Goal: Task Accomplishment & Management: Complete application form

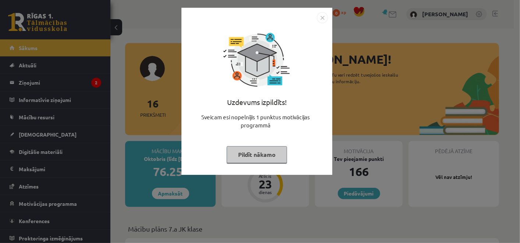
click at [321, 22] on img "Close" at bounding box center [322, 17] width 11 height 11
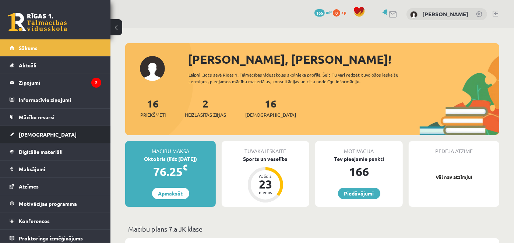
click at [68, 137] on link "[DEMOGRAPHIC_DATA]" at bounding box center [56, 134] width 92 height 17
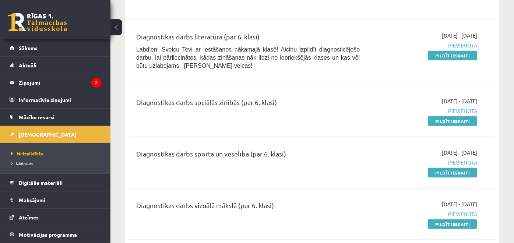
scroll to position [445, 0]
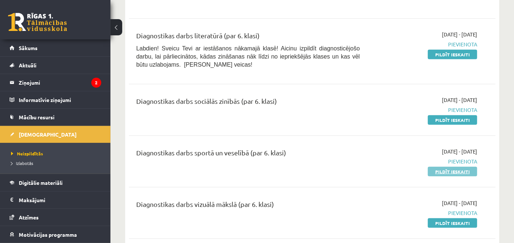
click at [443, 167] on link "Pildīt ieskaiti" at bounding box center [452, 172] width 49 height 10
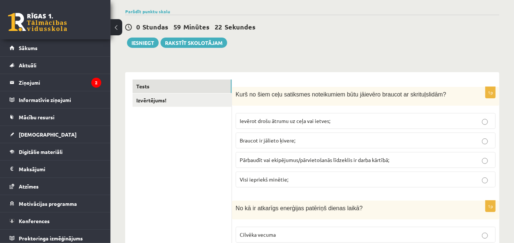
scroll to position [53, 0]
click at [260, 138] on span "Braucot ir jālieto ķivere;" at bounding box center [268, 140] width 56 height 7
click at [290, 178] on p "Visi iepriekš minētie;" at bounding box center [366, 179] width 252 height 8
click at [33, 83] on legend "Ziņojumi 2" at bounding box center [60, 82] width 83 height 17
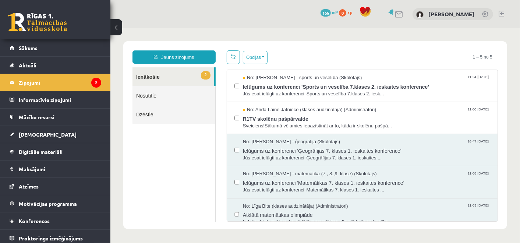
click at [179, 77] on link "2 Ienākošie" at bounding box center [173, 76] width 82 height 19
click at [237, 113] on div "No: Anda Laine Jātniece (klases audzinātāja) (Administratori) 11:00 08/10/2025 …" at bounding box center [362, 117] width 256 height 23
click at [110, 151] on html "Jauns ziņojums 2 Ienākošie Nosūtītie Dzēstie * ********* ********* ******* Opci…" at bounding box center [315, 135] width 410 height 214
click at [36, 138] on link "[DEMOGRAPHIC_DATA]" at bounding box center [56, 134] width 92 height 17
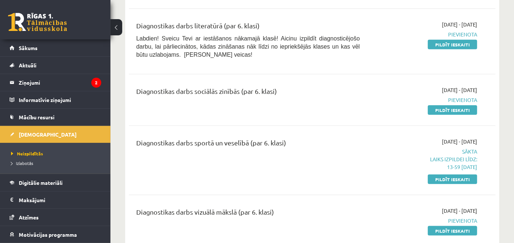
scroll to position [455, 0]
click at [441, 175] on link "Pildīt ieskaiti" at bounding box center [452, 180] width 49 height 10
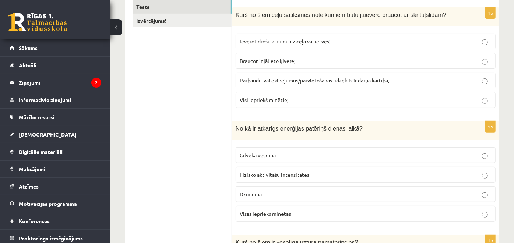
scroll to position [145, 0]
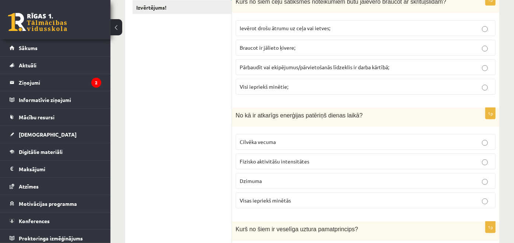
click at [303, 200] on p "Visas iepriekš minētās" at bounding box center [366, 201] width 252 height 8
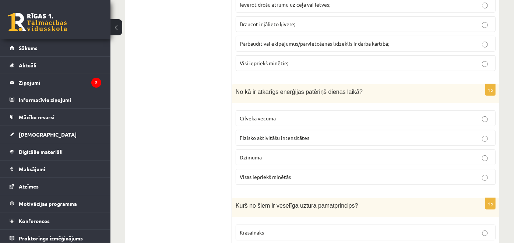
scroll to position [169, 0]
click at [252, 157] on span "Dzimuma" at bounding box center [251, 157] width 22 height 7
click at [261, 181] on label "Visas iepriekš minētās" at bounding box center [366, 177] width 260 height 16
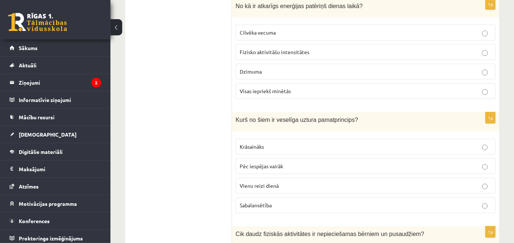
scroll to position [255, 0]
drag, startPoint x: 234, startPoint y: 118, endPoint x: 259, endPoint y: 123, distance: 24.8
drag, startPoint x: 259, startPoint y: 123, endPoint x: 238, endPoint y: 117, distance: 21.6
click at [238, 117] on span "Kurš no šiem ir veselīga uztura pamatprincips?" at bounding box center [297, 119] width 123 height 6
drag, startPoint x: 236, startPoint y: 118, endPoint x: 251, endPoint y: 119, distance: 15.5
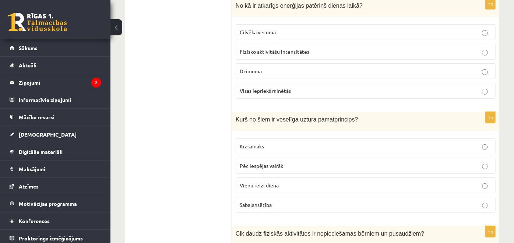
drag, startPoint x: 251, startPoint y: 119, endPoint x: 226, endPoint y: 119, distance: 25.1
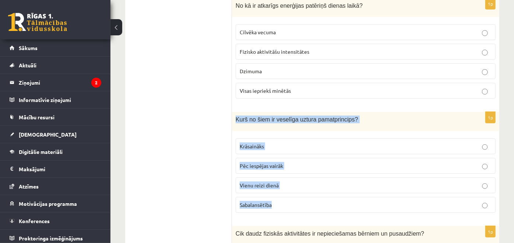
drag, startPoint x: 236, startPoint y: 117, endPoint x: 312, endPoint y: 211, distance: 121.2
click at [312, 211] on div "1p Kurš no šiem ir veselīga uztura pamatprincips? Krāsaināks Pēc iespējas vairā…" at bounding box center [365, 165] width 267 height 106
copy div "Kurš no šiem ir veselīga uztura pamatprincips? Krāsaināks Pēc iespējas vairāk V…"
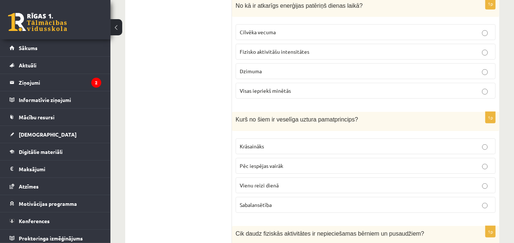
click at [279, 206] on p "Sabalansētība" at bounding box center [366, 205] width 252 height 8
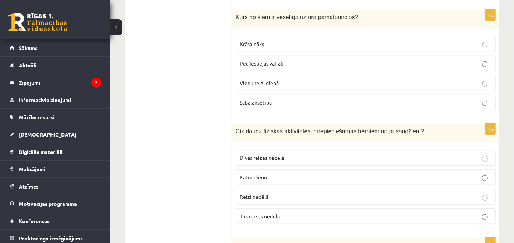
scroll to position [366, 0]
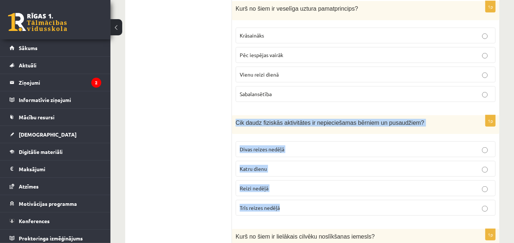
drag, startPoint x: 236, startPoint y: 120, endPoint x: 295, endPoint y: 214, distance: 111.5
click at [295, 214] on div "1p Cik daudz fiziskās aktivitātes ir nepieciešamas bērniem un pusaudžiem? Divas…" at bounding box center [365, 168] width 267 height 106
copy div "Cik daudz fiziskās aktivitātes ir nepieciešamas bērniem un pusaudžiem? Divas re…"
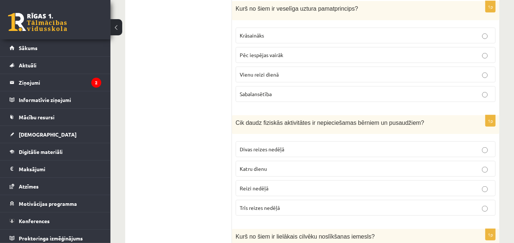
click at [259, 166] on span "Katru dienu" at bounding box center [253, 168] width 27 height 7
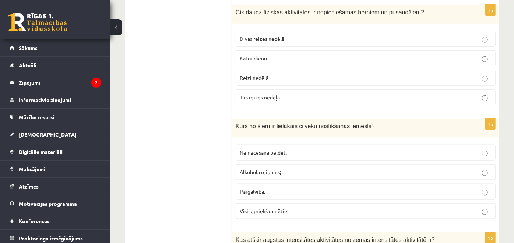
scroll to position [477, 0]
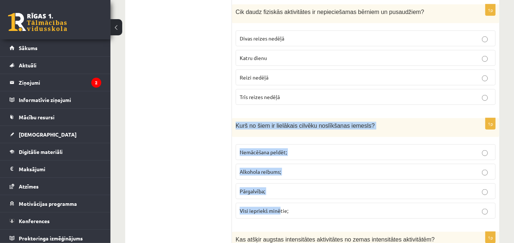
drag, startPoint x: 236, startPoint y: 123, endPoint x: 279, endPoint y: 208, distance: 95.5
click at [279, 208] on div "1p Kurš no šiem ir lielākais cilvēku noslīkšanas iemesls? Nemācēšana peldēt; Al…" at bounding box center [365, 171] width 267 height 106
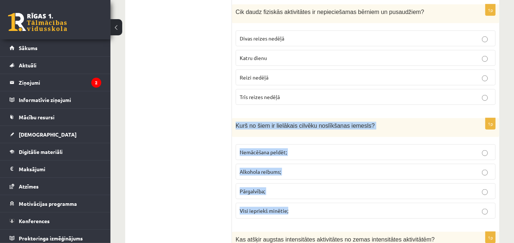
drag, startPoint x: 236, startPoint y: 122, endPoint x: 299, endPoint y: 211, distance: 109.1
click at [299, 211] on div "1p Kurš no šiem ir lielākais cilvēku noslīkšanas iemesls? Nemācēšana peldēt; Al…" at bounding box center [365, 171] width 267 height 106
copy div "Kurš no šiem ir lielākais cilvēku noslīkšanas iemesls? Nemācēšana peldēt; Alkoh…"
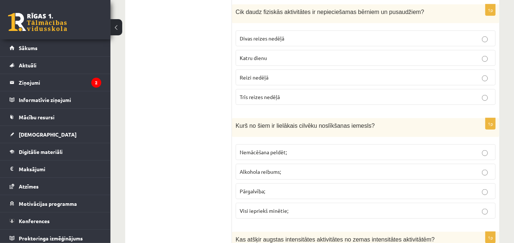
click at [281, 207] on span "Visi iepriekš minētie;" at bounding box center [264, 210] width 49 height 7
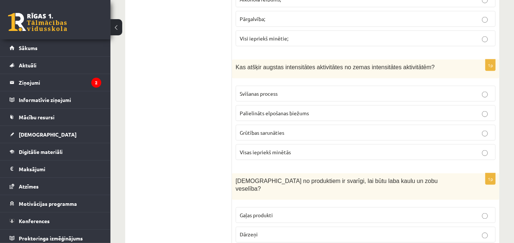
scroll to position [651, 0]
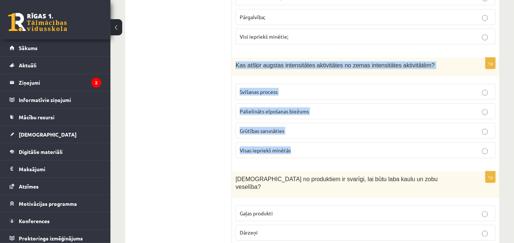
drag, startPoint x: 236, startPoint y: 61, endPoint x: 303, endPoint y: 147, distance: 109.2
click at [303, 147] on div "1p Kas atšķir augstas intensitātes aktivitātes no zemas intensitātes aktivitātē…" at bounding box center [365, 111] width 267 height 106
copy div "Kas atšķir augstas intensitātes aktivitātes no zemas intensitātes aktivitātēm? …"
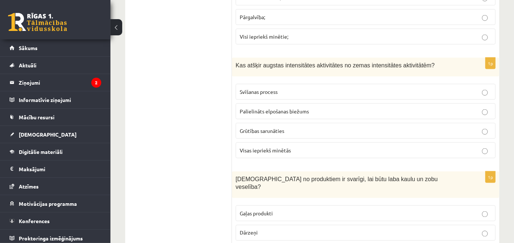
click at [248, 150] on p "Visas iepriekš minētās" at bounding box center [366, 151] width 252 height 8
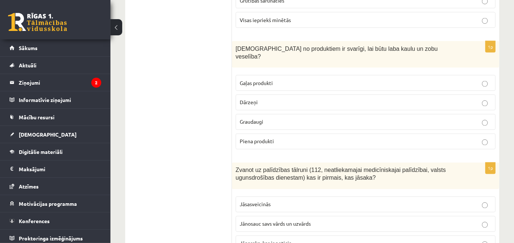
scroll to position [783, 0]
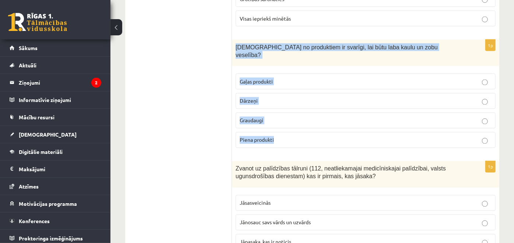
drag, startPoint x: 235, startPoint y: 45, endPoint x: 387, endPoint y: 126, distance: 171.9
click at [387, 126] on div "1p Kuri no produktiem ir svarīgi, lai būtu laba kaulu un zobu veselība? Gaļas p…" at bounding box center [365, 97] width 267 height 114
copy div "Kuri no produktiem ir svarīgi, lai būtu laba kaulu un zobu veselība? Gaļas prod…"
drag, startPoint x: 209, startPoint y: 88, endPoint x: 271, endPoint y: 132, distance: 76.2
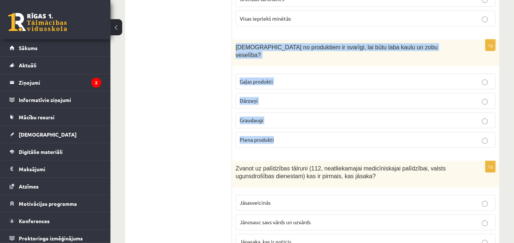
drag, startPoint x: 271, startPoint y: 132, endPoint x: 221, endPoint y: 133, distance: 50.9
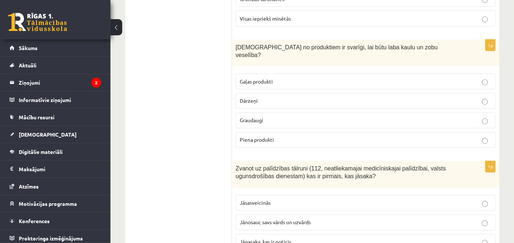
click at [250, 132] on label "Piena produkti" at bounding box center [366, 140] width 260 height 16
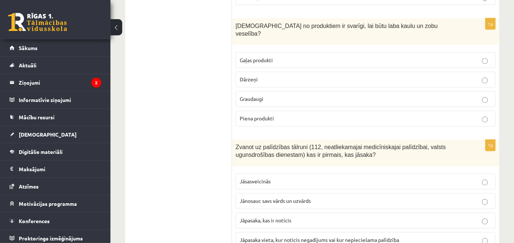
scroll to position [819, 0]
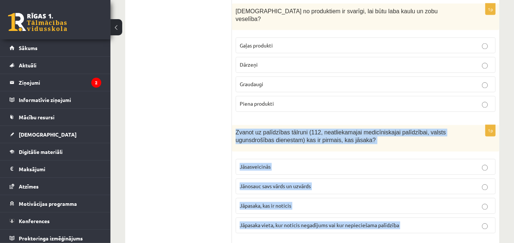
drag, startPoint x: 236, startPoint y: 119, endPoint x: 406, endPoint y: 227, distance: 201.4
drag, startPoint x: 406, startPoint y: 227, endPoint x: 390, endPoint y: 223, distance: 16.8
click at [390, 223] on fieldset "Jāsasveicinās Jānosauc savs vārds un uzvārds Jāpasaka, kas ir noticis Jāpasaka …" at bounding box center [366, 195] width 260 height 80
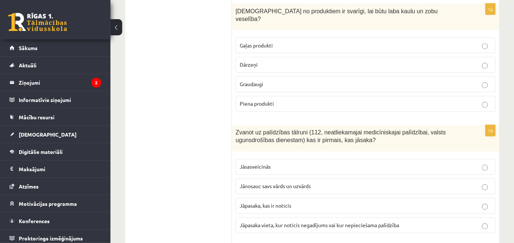
drag, startPoint x: 178, startPoint y: 194, endPoint x: 208, endPoint y: 166, distance: 41.4
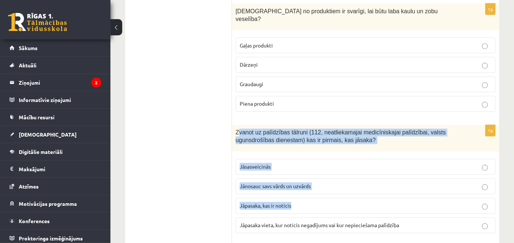
drag, startPoint x: 237, startPoint y: 119, endPoint x: 306, endPoint y: 193, distance: 100.6
click at [306, 193] on div "1p Zvanot uz palīdzības tālruni (112, neatliekamajai medicīniskajai palīdzībai,…" at bounding box center [365, 182] width 267 height 114
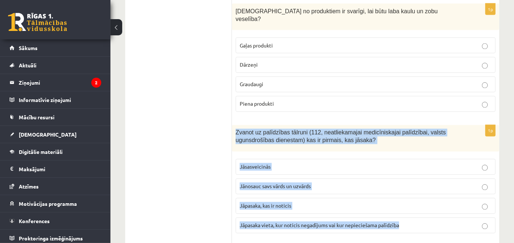
drag, startPoint x: 236, startPoint y: 120, endPoint x: 410, endPoint y: 206, distance: 194.0
click at [410, 206] on div "1p Zvanot uz palīdzības tālruni (112, neatliekamajai medicīniskajai palīdzībai,…" at bounding box center [365, 182] width 267 height 114
copy div "Zvanot uz palīdzības tālruni (112, neatliekamajai medicīniskajai palīdzībai, va…"
drag, startPoint x: 185, startPoint y: 70, endPoint x: 313, endPoint y: 235, distance: 208.8
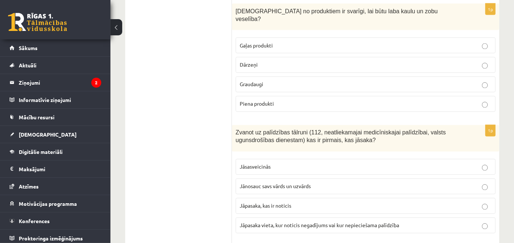
click at [253, 222] on p "Jāpasaka vieta, kur noticis negadījums vai kur nepieciešama palīdzība" at bounding box center [366, 226] width 252 height 8
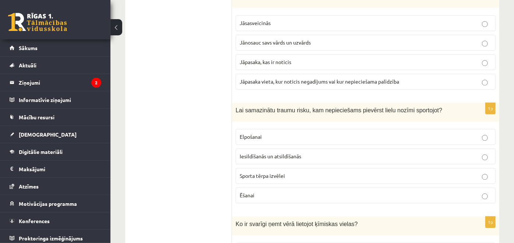
scroll to position [971, 0]
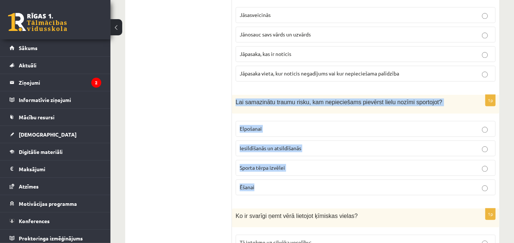
drag, startPoint x: 235, startPoint y: 88, endPoint x: 354, endPoint y: 171, distance: 144.7
click at [354, 171] on div "1p Lai samazinātu traumu risku, kam nepieciešams pievērst lielu nozīmi sportojo…" at bounding box center [365, 148] width 267 height 106
copy div "Lai samazinātu traumu risku, kam nepieciešams pievērst lielu nozīmi sportojot? …"
drag, startPoint x: 204, startPoint y: 92, endPoint x: 255, endPoint y: 138, distance: 67.8
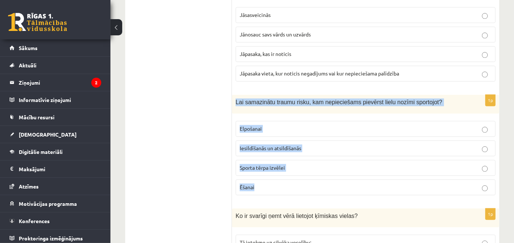
drag, startPoint x: 255, startPoint y: 138, endPoint x: 217, endPoint y: 132, distance: 38.4
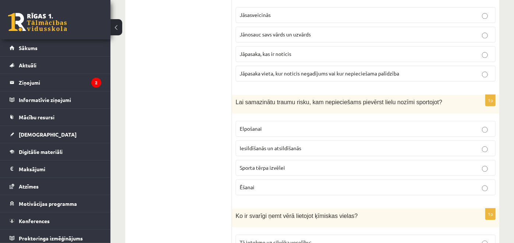
click at [261, 145] on span "Iesildīšanās un atsildīšanās" at bounding box center [271, 148] width 62 height 7
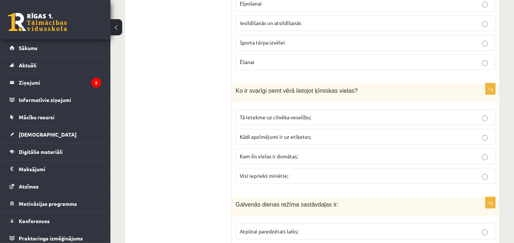
scroll to position [1097, 0]
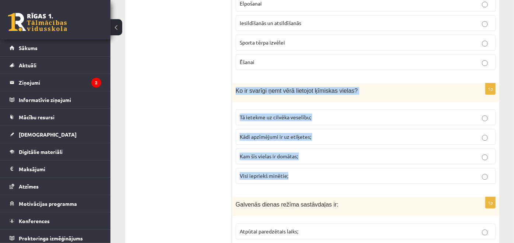
drag, startPoint x: 236, startPoint y: 78, endPoint x: 342, endPoint y: 166, distance: 137.6
click at [342, 166] on div "1p Ko ir svarīgi ņemt vērā lietojot ķīmiskas vielas? Tā ietekme uz cilvēka vese…" at bounding box center [365, 136] width 267 height 106
copy div "Ko ir svarīgi ņemt vērā lietojot ķīmiskas vielas? Tā ietekme uz cilvēka veselīb…"
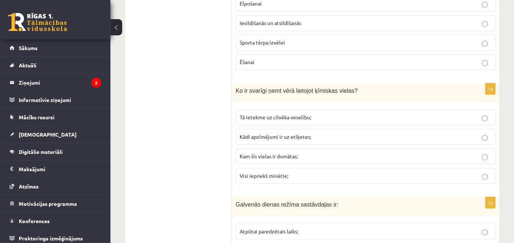
click at [252, 168] on label "Visi iepriekš minētie;" at bounding box center [366, 176] width 260 height 16
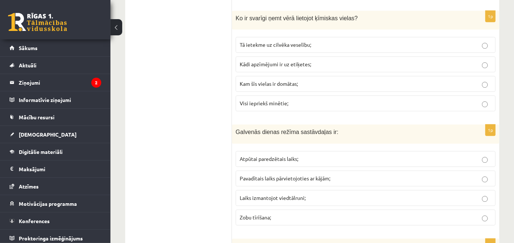
scroll to position [1185, 0]
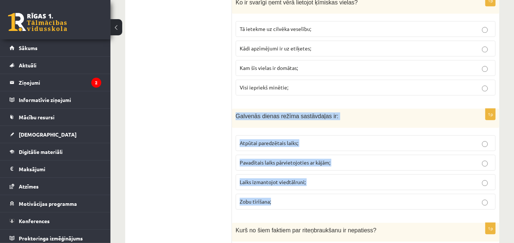
drag, startPoint x: 236, startPoint y: 104, endPoint x: 324, endPoint y: 192, distance: 124.8
click at [324, 192] on div "1p Galvenās dienas režīma sastāvdaļas ir: Atpūtai paredzētais laiks; Pavadītais…" at bounding box center [365, 162] width 267 height 106
copy div "Galvenās dienas režīma sastāvdaļas ir: Atpūtai paredzētais laiks; Pavadītais la…"
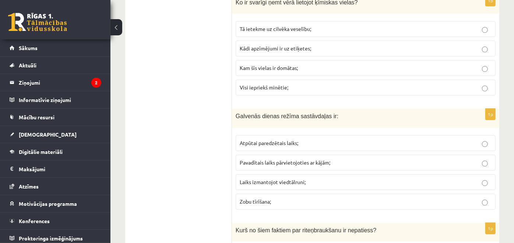
drag, startPoint x: 200, startPoint y: 77, endPoint x: 201, endPoint y: 127, distance: 49.7
click at [249, 140] on span "Atpūtai paredzētais laiks;" at bounding box center [269, 143] width 59 height 7
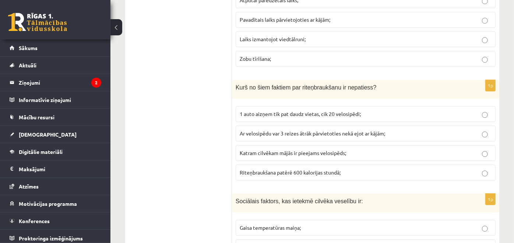
scroll to position [1329, 0]
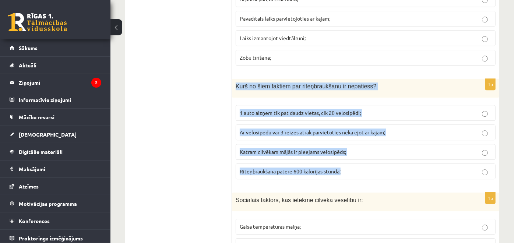
drag, startPoint x: 236, startPoint y: 72, endPoint x: 375, endPoint y: 159, distance: 163.7
click at [375, 159] on div "1p Kurš no šiem faktiem par riteņbraukšanu ir nepatiess? 1 auto aizņem tik pat …" at bounding box center [365, 132] width 267 height 106
copy div "Kurš no šiem faktiem par riteņbraukšanu ir nepatiess? 1 auto aizņem tik pat dau…"
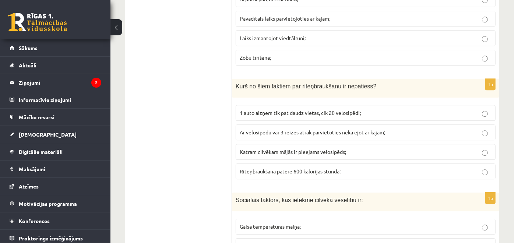
click at [248, 148] on p "Katram cilvēkam mājās ir pieejams velosipēds;" at bounding box center [366, 152] width 252 height 8
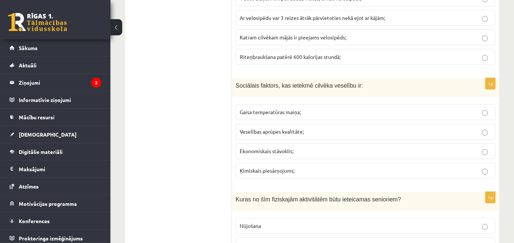
scroll to position [1444, 0]
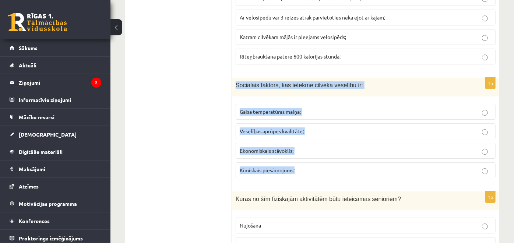
drag, startPoint x: 236, startPoint y: 69, endPoint x: 330, endPoint y: 145, distance: 121.0
click at [330, 145] on div "1p Sociālais faktors, kas ietekmē cilvēka veselību ir: Gaisa temperatūras maiņa…" at bounding box center [365, 131] width 267 height 106
drag, startPoint x: 187, startPoint y: 121, endPoint x: 250, endPoint y: 115, distance: 62.6
click at [250, 128] on span "Veselības aprūpes kvalitāte;" at bounding box center [272, 131] width 64 height 7
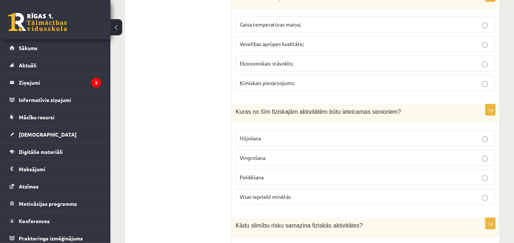
scroll to position [1546, 0]
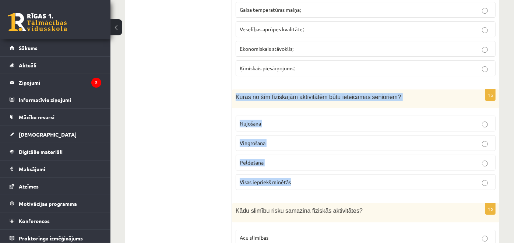
drag, startPoint x: 236, startPoint y: 81, endPoint x: 335, endPoint y: 173, distance: 135.8
click at [335, 173] on div "1p Kuras no šīm fiziskajām aktivitātēm būtu ieteicamas senioriem? Nūjošana Ving…" at bounding box center [365, 143] width 267 height 106
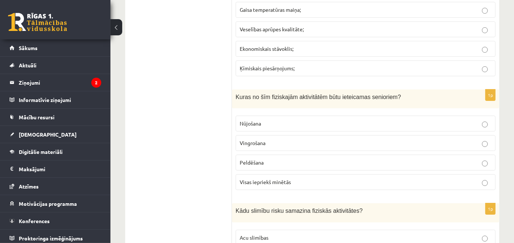
drag, startPoint x: 337, startPoint y: 140, endPoint x: 215, endPoint y: 119, distance: 123.6
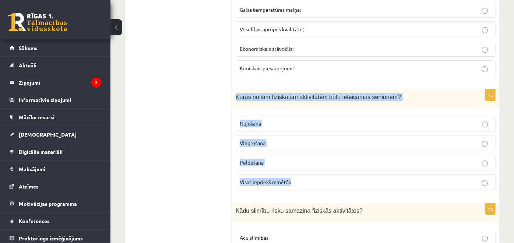
drag, startPoint x: 236, startPoint y: 81, endPoint x: 297, endPoint y: 168, distance: 105.5
click at [297, 168] on div "1p Kuras no šīm fiziskajām aktivitātēm būtu ieteicamas senioriem? Nūjošana Ving…" at bounding box center [365, 143] width 267 height 106
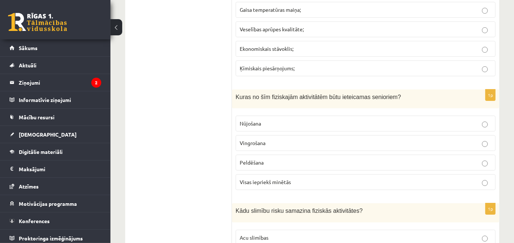
drag, startPoint x: 172, startPoint y: 143, endPoint x: 175, endPoint y: 162, distance: 18.9
click at [246, 179] on span "Visas iepriekš minētās" at bounding box center [265, 182] width 51 height 7
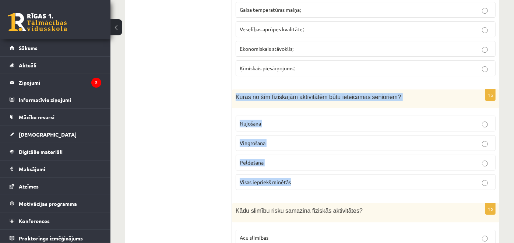
drag, startPoint x: 236, startPoint y: 81, endPoint x: 330, endPoint y: 170, distance: 129.2
click at [330, 170] on div "1p Kuras no šīm fiziskajām aktivitātēm būtu ieteicamas senioriem? Nūjošana Ving…" at bounding box center [365, 143] width 267 height 106
drag, startPoint x: 197, startPoint y: 144, endPoint x: 260, endPoint y: 176, distance: 70.2
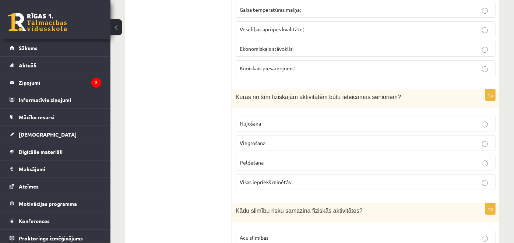
click at [251, 178] on p "Visas iepriekš minētās" at bounding box center [366, 182] width 252 height 8
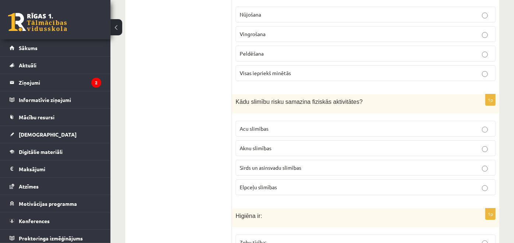
scroll to position [1656, 0]
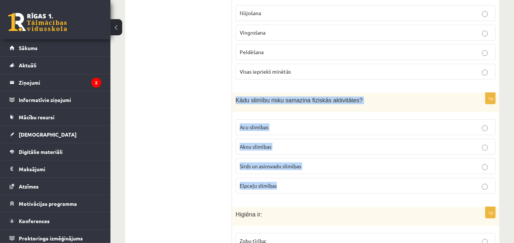
drag, startPoint x: 235, startPoint y: 83, endPoint x: 321, endPoint y: 166, distance: 119.8
click at [321, 166] on div "1p Kādu slimību risku samazina fiziskās aktivitātes? Acu slimības Aknu slimības…" at bounding box center [365, 146] width 267 height 106
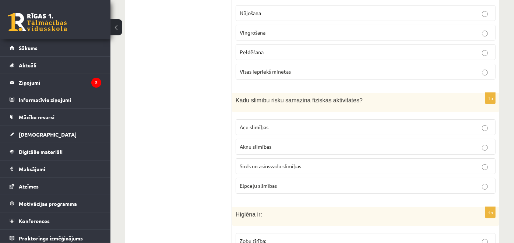
drag, startPoint x: 206, startPoint y: 102, endPoint x: 200, endPoint y: 151, distance: 49.8
click at [200, 151] on ul "Tests Izvērtējums!" at bounding box center [182, 196] width 99 height 3440
click at [259, 163] on span "Sirds un asinsvadu slimības" at bounding box center [271, 166] width 62 height 7
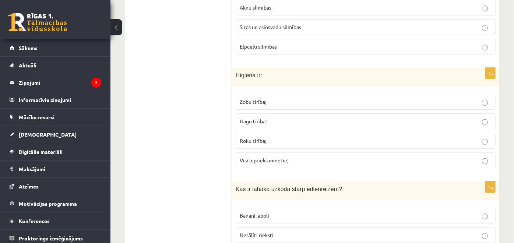
scroll to position [1796, 0]
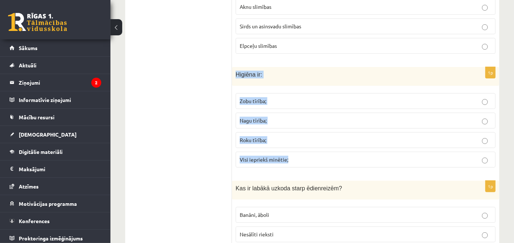
drag, startPoint x: 236, startPoint y: 58, endPoint x: 290, endPoint y: 144, distance: 101.7
click at [290, 144] on div "1p Higiēna ir: Zobu tīrība; Nagu tīrība; Roku tīrība; Visi iepriekš minētie;" at bounding box center [365, 120] width 267 height 106
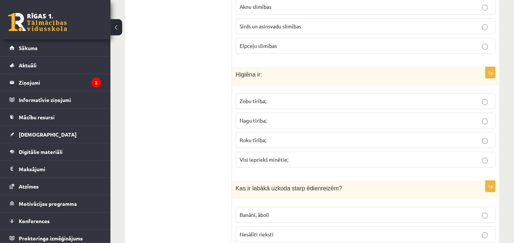
drag, startPoint x: 192, startPoint y: 73, endPoint x: 182, endPoint y: 121, distance: 49.4
click at [182, 121] on ul "Tests Izvērtējums!" at bounding box center [182, 56] width 99 height 3440
click at [249, 152] on label "Visi iepriekš minētie;" at bounding box center [366, 160] width 260 height 16
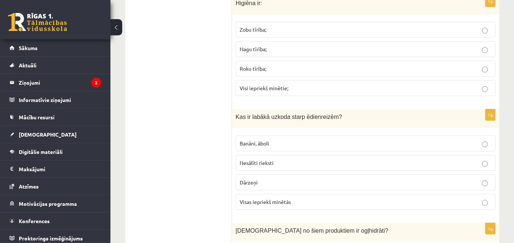
scroll to position [1874, 0]
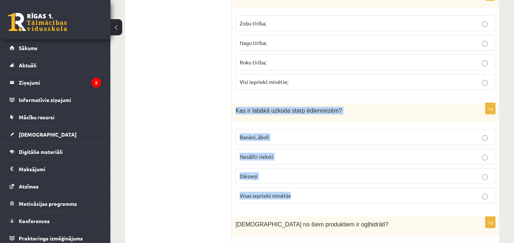
drag, startPoint x: 235, startPoint y: 95, endPoint x: 324, endPoint y: 182, distance: 124.8
click at [324, 182] on div "1p Kas ir labākā uzkoda starp ēdienreizēm? Banāni, āboli Nesālīti rieksti Dārze…" at bounding box center [365, 156] width 267 height 106
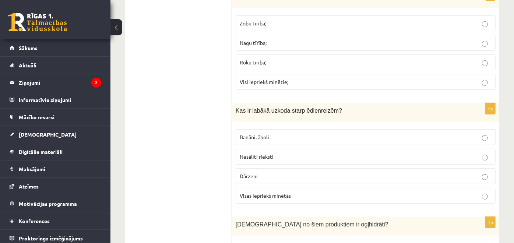
drag, startPoint x: 196, startPoint y: 82, endPoint x: 186, endPoint y: 145, distance: 64.2
click at [250, 192] on span "Visas iepriekš minētās" at bounding box center [265, 195] width 51 height 7
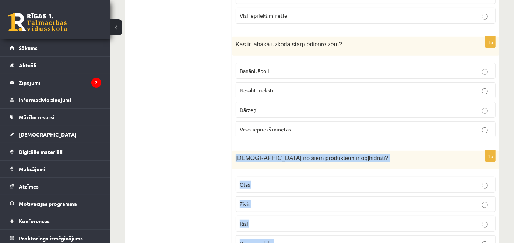
drag, startPoint x: 236, startPoint y: 140, endPoint x: 310, endPoint y: 221, distance: 109.8
click at [310, 221] on div "1p Kuri no šiem produktiem ir ogļhidrāti? Olas Zivis Rīsi Piena produkti" at bounding box center [365, 204] width 267 height 106
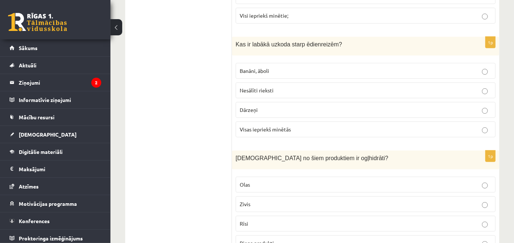
click at [259, 220] on p "Rīsi" at bounding box center [366, 224] width 252 height 8
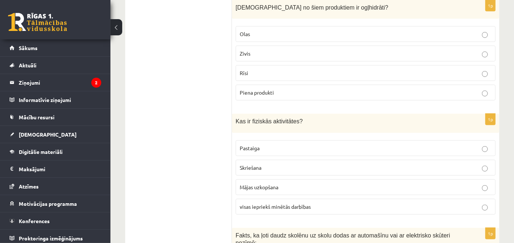
scroll to position [2091, 0]
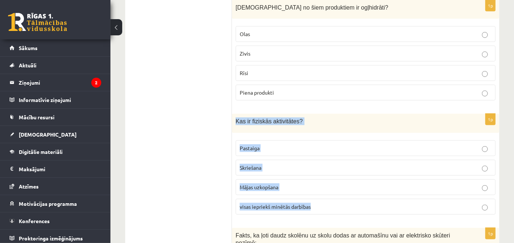
drag, startPoint x: 235, startPoint y: 103, endPoint x: 332, endPoint y: 182, distance: 124.4
click at [332, 182] on div "1p Kas ir fiziskās aktivitātes? Pastaiga Skriešana Mājas uzkopšana visas ieprie…" at bounding box center [365, 167] width 267 height 106
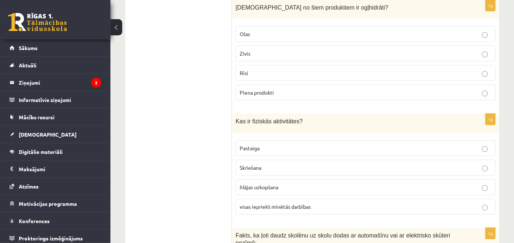
drag, startPoint x: 200, startPoint y: 129, endPoint x: 183, endPoint y: 171, distance: 45.6
click at [253, 203] on span "visas iepriekš minētās darbības" at bounding box center [275, 206] width 71 height 7
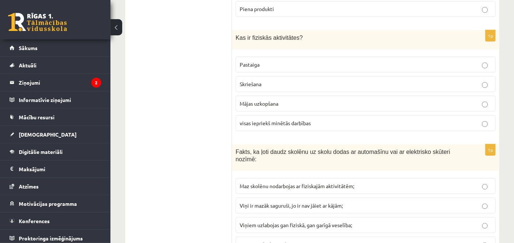
scroll to position [2176, 0]
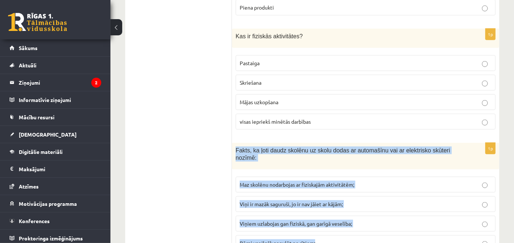
drag, startPoint x: 236, startPoint y: 131, endPoint x: 363, endPoint y: 212, distance: 150.7
click at [363, 212] on div "1p Fakts, ka ļoti daudz skolēnu uz skolu dodas ar automašīnu vai ar elektrisko …" at bounding box center [365, 200] width 267 height 114
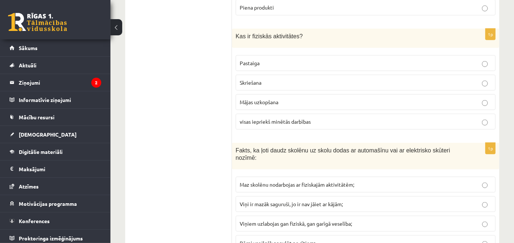
drag, startPoint x: 199, startPoint y: 121, endPoint x: 207, endPoint y: 165, distance: 45.4
click at [247, 181] on span "Maz skolēnu nodarbojas ar fiziskajām aktivitātēm;" at bounding box center [297, 184] width 115 height 7
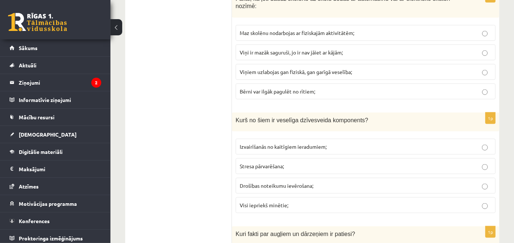
scroll to position [2328, 0]
click at [251, 178] on label "Drošības noteikumu ievērošana;" at bounding box center [366, 186] width 260 height 16
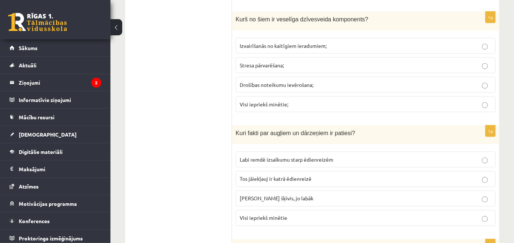
click at [251, 176] on span "Tos jāiekļauj ir katrā ēdienreizē" at bounding box center [276, 179] width 72 height 7
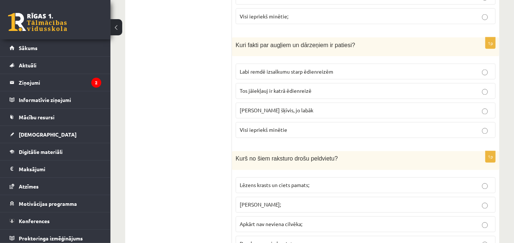
click at [251, 178] on label "Lēzens krasts un ciets pamats;" at bounding box center [366, 186] width 260 height 16
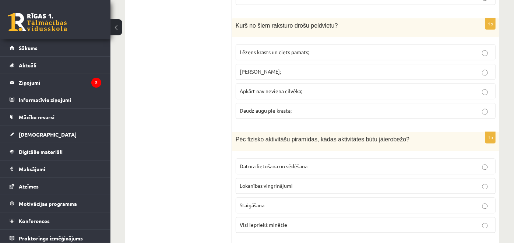
click at [251, 178] on label "Lokanības vingrinājumi" at bounding box center [366, 186] width 260 height 16
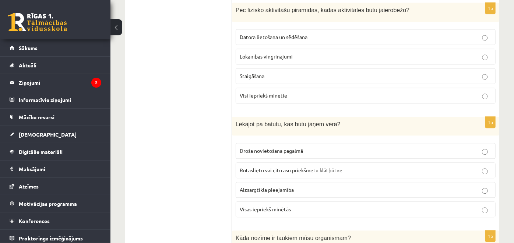
scroll to position [2781, 0]
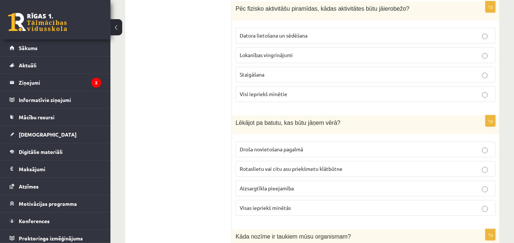
click at [251, 180] on label "Aizsargtīkla pieejamība" at bounding box center [366, 188] width 260 height 16
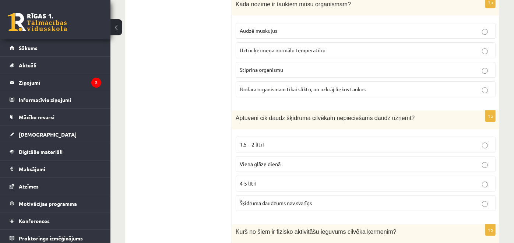
click at [251, 180] on span "4-5 litri" at bounding box center [248, 183] width 17 height 7
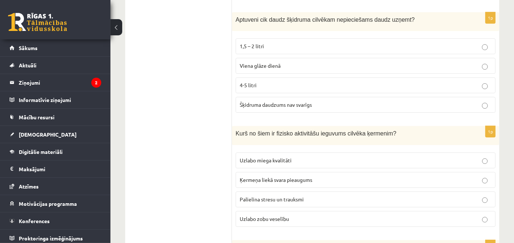
click at [251, 176] on p "Ķermeņa liekā svara pieaugums" at bounding box center [366, 180] width 252 height 8
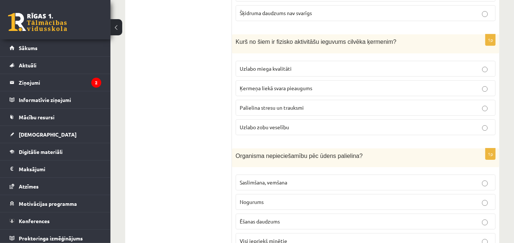
click at [251, 179] on span "Saslimšana, vemšana" at bounding box center [264, 182] width 48 height 7
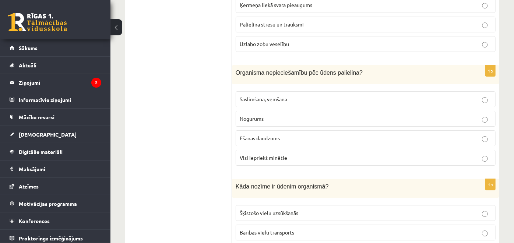
scroll to position [3319, 0]
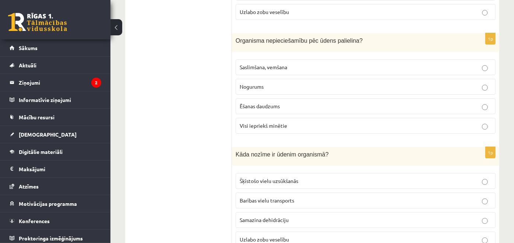
click at [251, 177] on p "Šķīstošo vielu uzsūkšanās" at bounding box center [366, 181] width 252 height 8
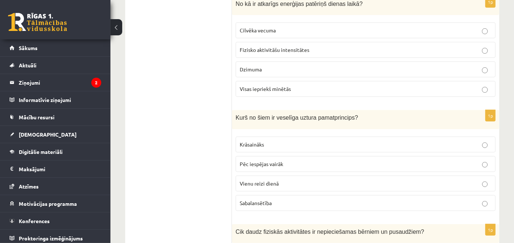
scroll to position [0, 0]
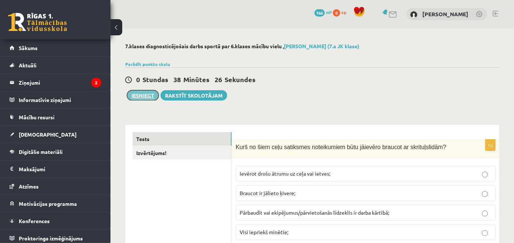
click at [143, 91] on button "Iesniegt" at bounding box center [143, 95] width 32 height 10
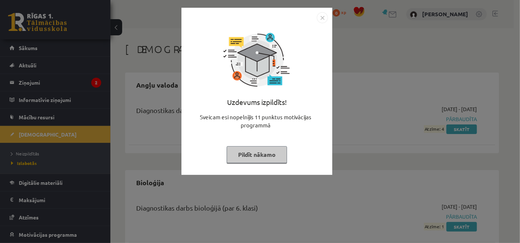
click at [262, 157] on button "Pildīt nākamo" at bounding box center [257, 154] width 60 height 17
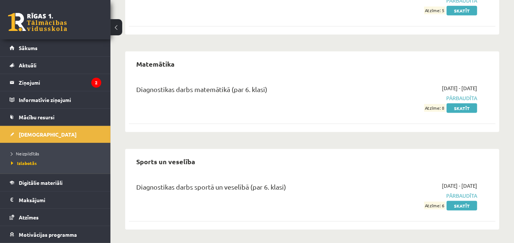
scroll to position [580, 0]
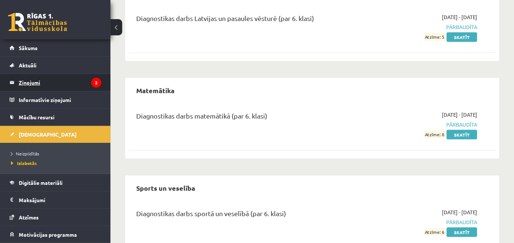
click at [46, 87] on legend "Ziņojumi 2" at bounding box center [60, 82] width 83 height 17
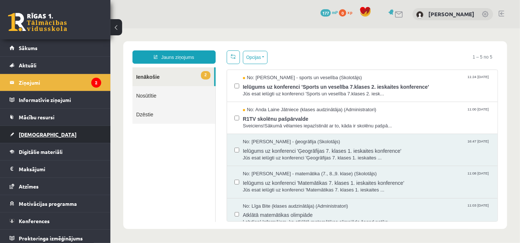
click at [31, 131] on span "[DEMOGRAPHIC_DATA]" at bounding box center [48, 134] width 58 height 7
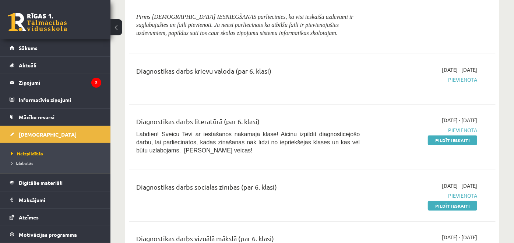
scroll to position [343, 0]
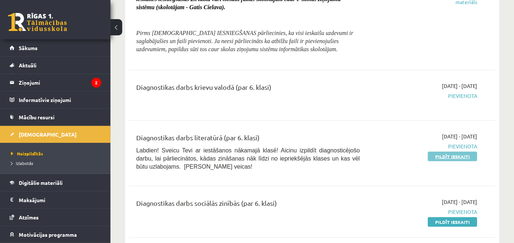
click at [435, 155] on link "Pildīt ieskaiti" at bounding box center [452, 157] width 49 height 10
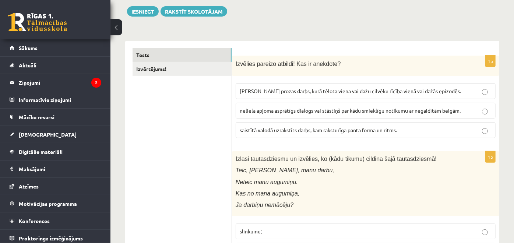
scroll to position [104, 0]
click at [236, 60] on span "Izvēlies pareizo atbildi! Kas ir anekdote?" at bounding box center [288, 63] width 105 height 6
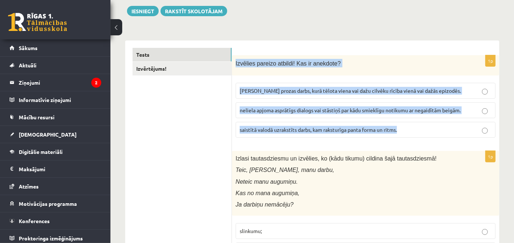
drag, startPoint x: 234, startPoint y: 62, endPoint x: 411, endPoint y: 139, distance: 193.0
click at [411, 139] on div "1p Izvēlies pareizo atbildi! Kas ir anekdote? Neliela apjoma prozas darbs, kurā…" at bounding box center [365, 99] width 267 height 88
copy div "Izvēlies pareizo atbildi! Kas ir anekdote? Neliela apjoma prozas darbs, kurā tē…"
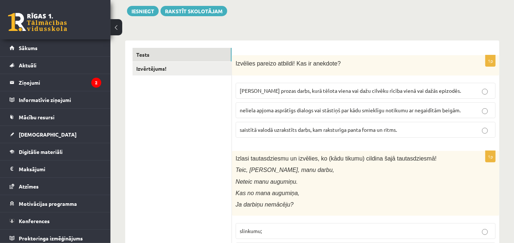
click at [248, 109] on span "neliela apjoma asprātīgs dialogs vai stāstiņš par kādu smieklīgu notikumu ar ne…" at bounding box center [350, 110] width 221 height 7
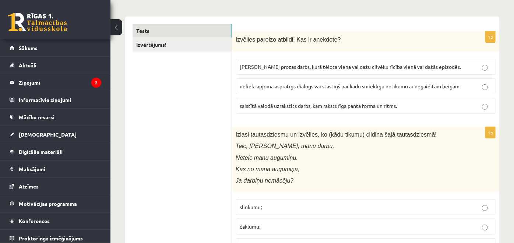
scroll to position [129, 0]
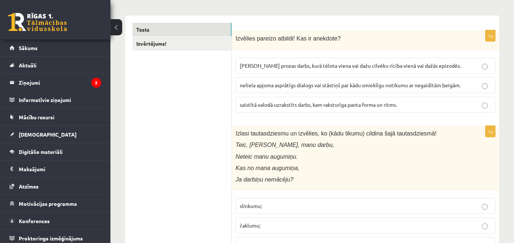
click at [258, 68] on span "[PERSON_NAME] prozas darbs, kurā tēlota viena vai dažu cilvēku rīcība vienā vai…" at bounding box center [350, 65] width 221 height 7
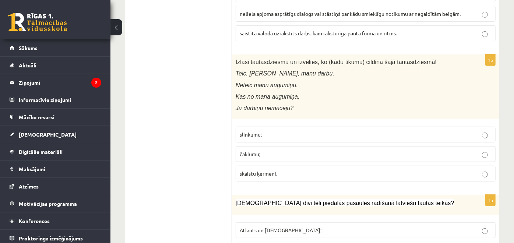
scroll to position [201, 0]
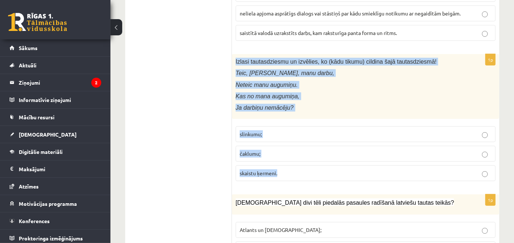
drag, startPoint x: 236, startPoint y: 60, endPoint x: 364, endPoint y: 185, distance: 178.9
click at [364, 185] on div "1p Izlasi tautasdziesmu un izvēlies, ko (kādu tikumu) cildina šajā tautasdziesm…" at bounding box center [365, 120] width 267 height 133
copy div "Izlasi tautasdziesmu un izvēlies, ko (kādu tikumu) cildina šajā tautasdziesmā! …"
drag, startPoint x: 197, startPoint y: 146, endPoint x: 251, endPoint y: 154, distance: 54.3
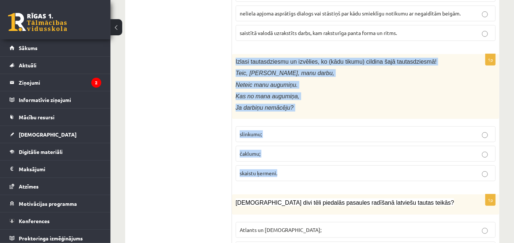
click at [251, 154] on span "čaklumu;" at bounding box center [250, 153] width 21 height 7
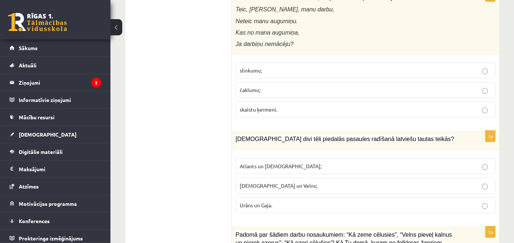
scroll to position [265, 0]
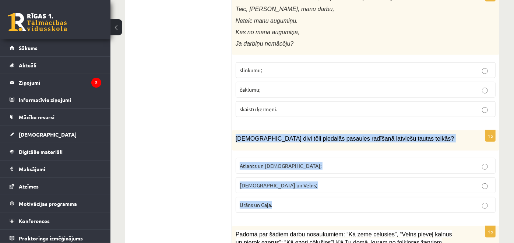
drag, startPoint x: 235, startPoint y: 136, endPoint x: 319, endPoint y: 197, distance: 103.9
click at [319, 197] on div "1p Kuri divi tēli piedalās pasaules radīšanā latviešu tautas teikās? Atlants un…" at bounding box center [365, 174] width 267 height 88
copy div "[DEMOGRAPHIC_DATA] divi tēli piedalās pasaules radīšanā latviešu tautas teikās?…"
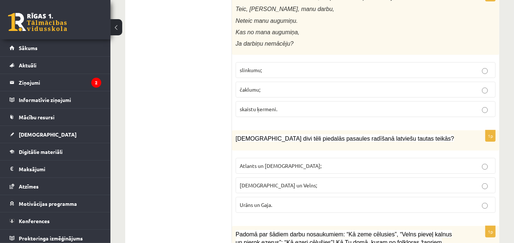
drag, startPoint x: 208, startPoint y: 122, endPoint x: 207, endPoint y: 186, distance: 63.7
click at [248, 186] on p "[DEMOGRAPHIC_DATA] un Velns;" at bounding box center [366, 186] width 252 height 8
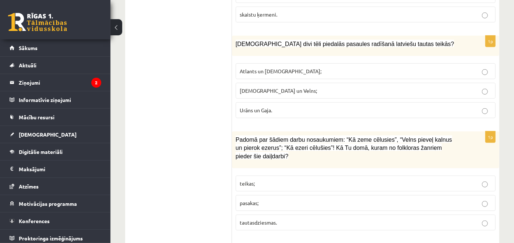
scroll to position [360, 0]
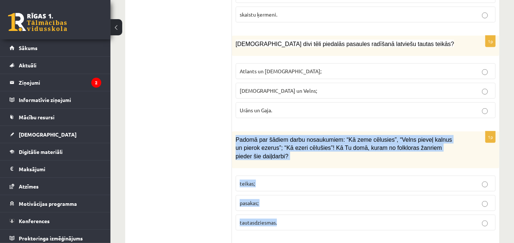
drag, startPoint x: 236, startPoint y: 135, endPoint x: 324, endPoint y: 216, distance: 119.9
click at [324, 216] on div "1p Padomā par šādiem darbu nosaukumiem: “Kā zeme cēlusies”, “Velns pieveļ kalnu…" at bounding box center [365, 183] width 267 height 105
copy div "Padomā par šādiem darbu nosaukumiem: “Kā zeme cēlusies”, “Velns pieveļ kalnus u…"
drag, startPoint x: 201, startPoint y: 182, endPoint x: 243, endPoint y: 177, distance: 42.7
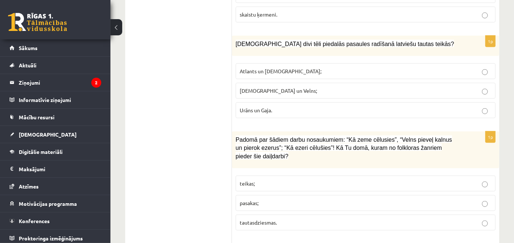
click at [267, 180] on p "teikas;" at bounding box center [366, 184] width 252 height 8
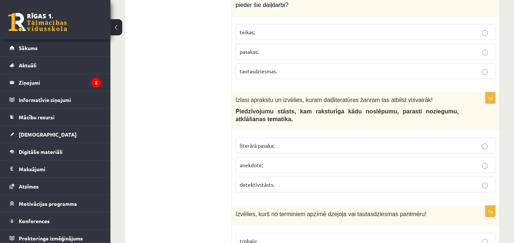
scroll to position [511, 0]
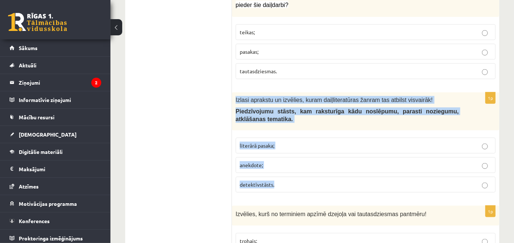
drag, startPoint x: 236, startPoint y: 86, endPoint x: 344, endPoint y: 179, distance: 142.9
click at [344, 179] on div "1p Izlasi aprakstu un izvēlies, kuram daiļliteratūras žanram tas atbilst visvai…" at bounding box center [365, 145] width 267 height 106
copy div "Izlasi aprakstu un izvēlies, kuram daiļliteratūras žanram tas atbilst visvairāk…"
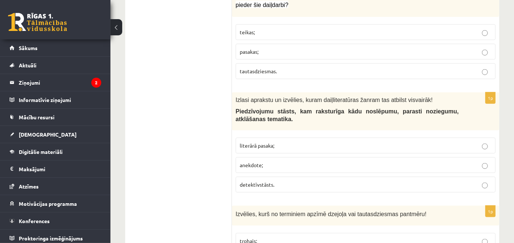
click at [260, 181] on span "detektīvstāsts." at bounding box center [257, 184] width 35 height 7
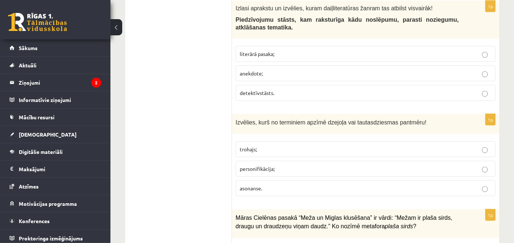
scroll to position [604, 0]
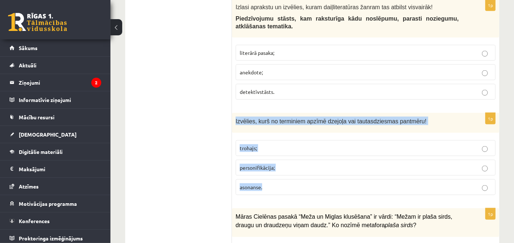
drag, startPoint x: 234, startPoint y: 106, endPoint x: 306, endPoint y: 167, distance: 94.1
click at [306, 167] on div "1p Izvēlies, kurš no terminiem apzīmē dzejoļa vai tautasdziesmas pantmēru! troh…" at bounding box center [365, 157] width 267 height 88
copy div "Izvēlies, kurš no terminiem apzīmē dzejoļa vai tautasdziesmas pantmēru! trohajs…"
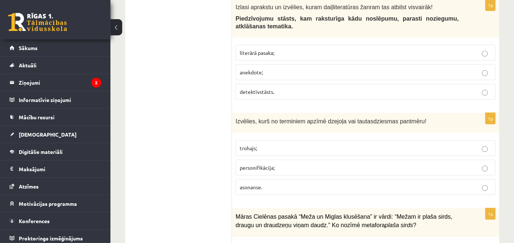
drag, startPoint x: 210, startPoint y: 163, endPoint x: 170, endPoint y: 162, distance: 39.8
click at [244, 145] on span "trohajs;" at bounding box center [248, 148] width 17 height 7
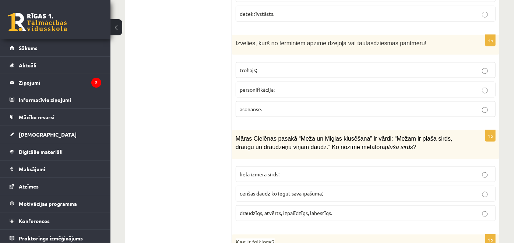
scroll to position [704, 0]
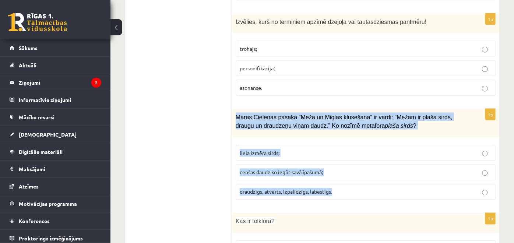
drag, startPoint x: 238, startPoint y: 102, endPoint x: 358, endPoint y: 171, distance: 139.1
click at [358, 171] on div "1p Māras Cielēnas pasakā “Meža un Miglas klusēšana” ir vārdi: “Mežam ir plaša s…" at bounding box center [365, 157] width 267 height 97
copy div "Māras Cielēnas pasakā “Meža un Miglas klusēšana” ir vārdi: “Mežam ir plaša sird…"
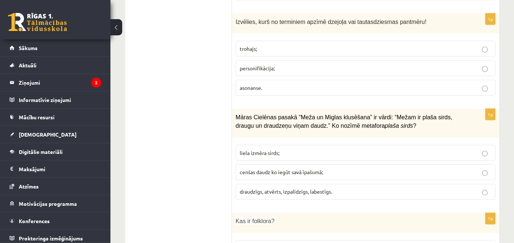
drag, startPoint x: 204, startPoint y: 78, endPoint x: 203, endPoint y: 179, distance: 100.2
click at [252, 189] on span "draudzīgs, atvērts, izpalīdzīgs, labestīgs." at bounding box center [286, 192] width 92 height 7
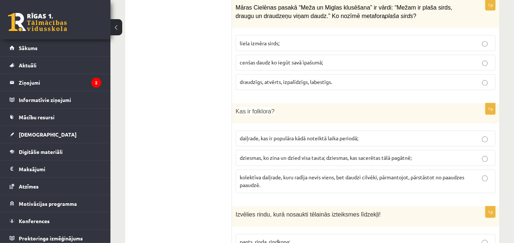
scroll to position [813, 0]
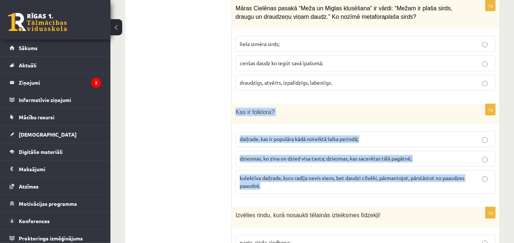
drag, startPoint x: 235, startPoint y: 98, endPoint x: 480, endPoint y: 178, distance: 257.2
click at [480, 178] on div "1p Kas ir folklora? daiļrade, kas ir populāra kādā noteiktā laika periodā; dzie…" at bounding box center [365, 152] width 267 height 96
copy div "Kas ir folklora? daiļrade, kas ir populāra kādā noteiktā laika periodā; dziesma…"
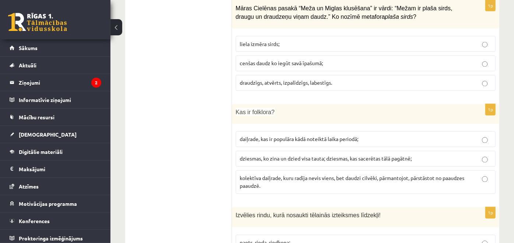
click at [253, 175] on span "kolektīva daiļrade, kuru radīja nevis viens, bet daudzi cilvēki, pārmantojot, p…" at bounding box center [352, 182] width 225 height 14
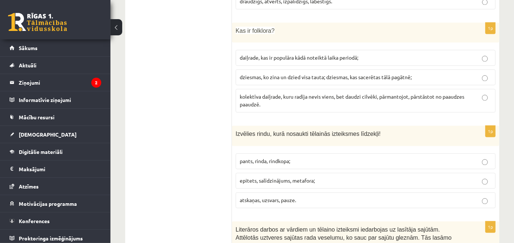
scroll to position [898, 0]
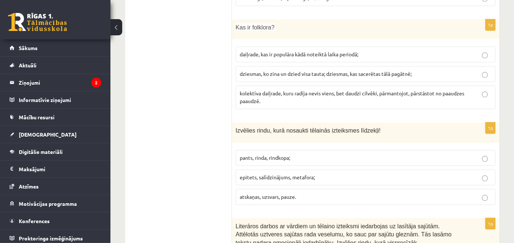
drag, startPoint x: 237, startPoint y: 115, endPoint x: 166, endPoint y: 117, distance: 71.1
drag, startPoint x: 166, startPoint y: 117, endPoint x: 206, endPoint y: 112, distance: 39.7
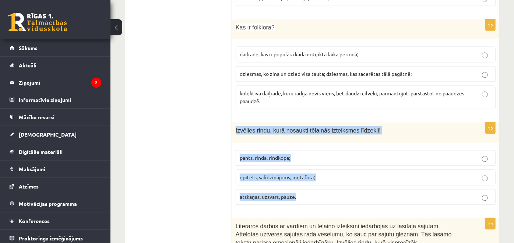
drag, startPoint x: 236, startPoint y: 115, endPoint x: 349, endPoint y: 181, distance: 131.0
click at [349, 181] on div "1p Izvēlies rindu, kurā nosaukti tēlainās izteiksmes līdzekļi! pants, rinda, ri…" at bounding box center [365, 166] width 267 height 88
copy div "Izvēlies rindu, kurā nosaukti tēlainās izteiksmes līdzekļi! pants, rinda, rindk…"
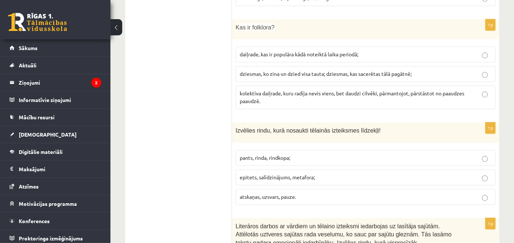
drag, startPoint x: 191, startPoint y: 113, endPoint x: 201, endPoint y: 166, distance: 53.9
click at [245, 174] on span "epitets, salīdzinājums, metafora;" at bounding box center [277, 177] width 75 height 7
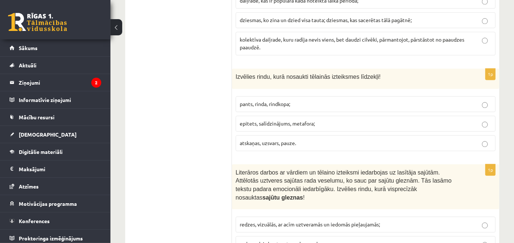
scroll to position [953, 0]
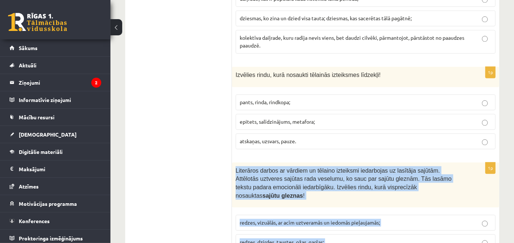
drag, startPoint x: 236, startPoint y: 154, endPoint x: 388, endPoint y: 236, distance: 172.2
click at [388, 236] on div "1p Literāros darbos ar vārdiem un tēlaino izteiksmi iedarbojas uz lasītāja sajū…" at bounding box center [365, 218] width 267 height 113
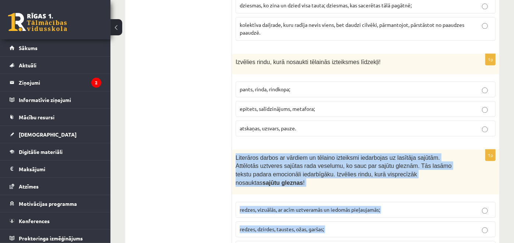
scroll to position [967, 0]
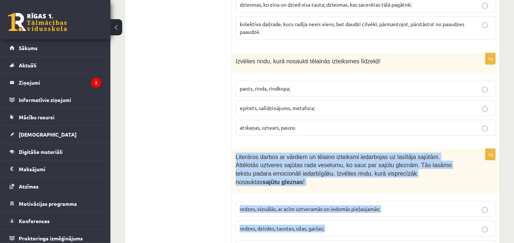
drag, startPoint x: 236, startPoint y: 140, endPoint x: 382, endPoint y: 223, distance: 167.8
click at [382, 223] on div "1p Literāros darbos ar vārdiem un tēlaino izteiksmi iedarbojas uz lasītāja sajū…" at bounding box center [365, 205] width 267 height 113
copy div "Literāros darbos ar vārdiem un tēlaino izteiksmi iedarbojas uz lasītāja sajūtām…"
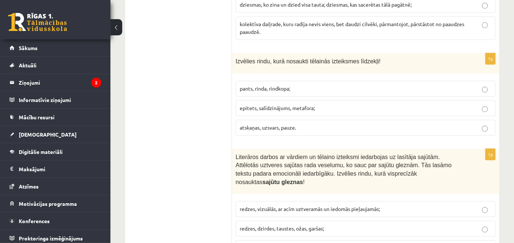
drag, startPoint x: 198, startPoint y: 111, endPoint x: 188, endPoint y: 188, distance: 77.3
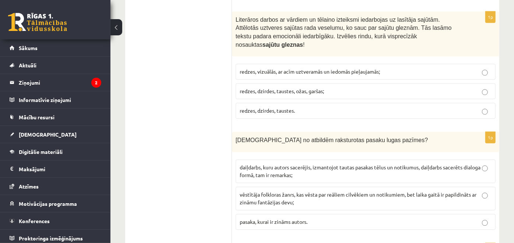
scroll to position [1105, 0]
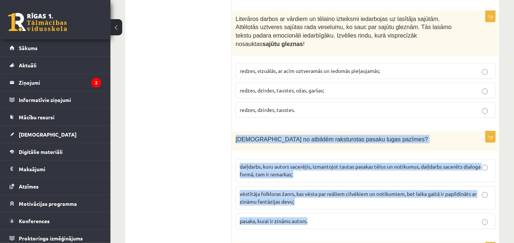
drag, startPoint x: 235, startPoint y: 113, endPoint x: 355, endPoint y: 206, distance: 152.1
click at [355, 206] on div "1p Kurā no atbildēm raksturotas pasaku lugas pazīmes? daiļdarbs, kuru autors sa…" at bounding box center [365, 183] width 267 height 104
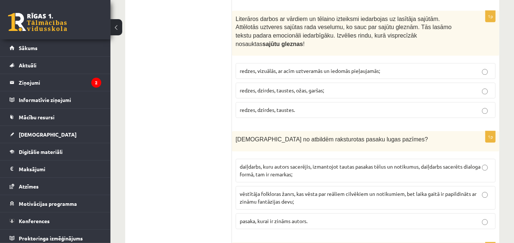
click at [250, 163] on span "daiļdarbs, kuru autors sacerējis, izmantojot tautas pasakas tēlus un notikumus,…" at bounding box center [360, 170] width 241 height 14
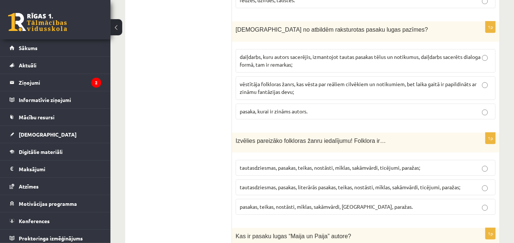
scroll to position [1216, 0]
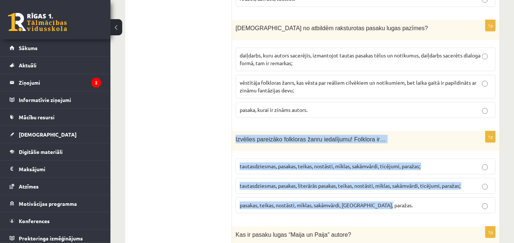
drag, startPoint x: 235, startPoint y: 113, endPoint x: 386, endPoint y: 185, distance: 167.9
click at [386, 185] on div "1p Izvēlies pareizāko folkloras žanru iedalījumu! Folklora ir… tautasdziesmas, …" at bounding box center [365, 175] width 267 height 88
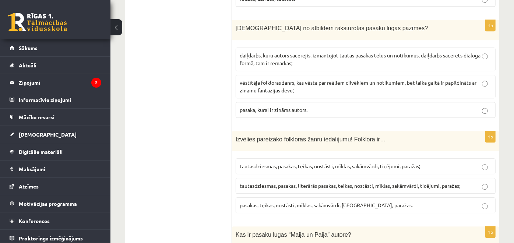
click at [252, 162] on p "tautasdziesmas, pasakas, teikas, nostāsti, mīklas, sakāmvārdi, ticējumi, paraža…" at bounding box center [366, 166] width 252 height 8
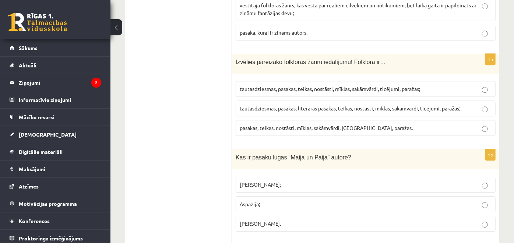
scroll to position [1294, 0]
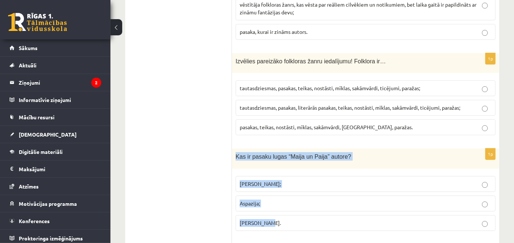
drag, startPoint x: 235, startPoint y: 131, endPoint x: 346, endPoint y: 194, distance: 127.8
click at [346, 194] on div "1p Kas ir pasaku lugas “Maija un Paija” autore? Anna Brigadere; Aspazija; Anna …" at bounding box center [365, 192] width 267 height 88
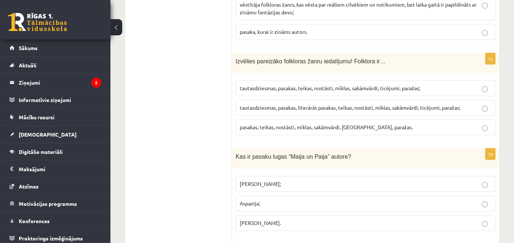
click at [256, 180] on span "Anna Brigadere;" at bounding box center [260, 183] width 41 height 7
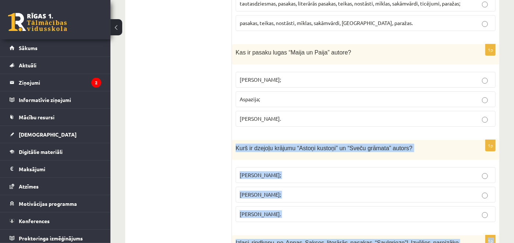
scroll to position [1403, 0]
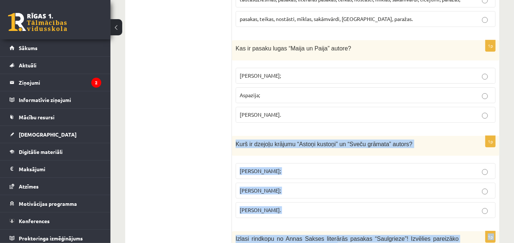
drag, startPoint x: 236, startPoint y: 159, endPoint x: 380, endPoint y: 186, distance: 146.6
click at [380, 186] on div "1p Kurš ir dzejoļu krājumu “Astoņi kustoņi” un “Sveču grāmata” autors? Imants Z…" at bounding box center [365, 180] width 267 height 88
drag, startPoint x: 173, startPoint y: 149, endPoint x: 265, endPoint y: 167, distance: 94.1
drag, startPoint x: 265, startPoint y: 167, endPoint x: 224, endPoint y: 164, distance: 41.4
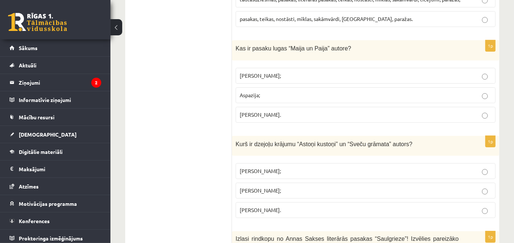
click at [263, 183] on label "Pēters Brūveris;" at bounding box center [366, 191] width 260 height 16
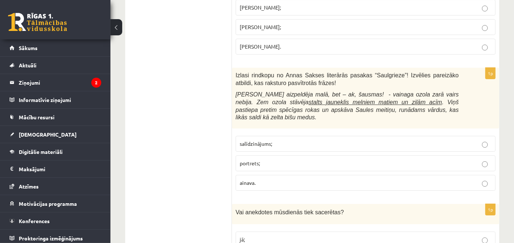
scroll to position [1567, 0]
click at [264, 140] on span "salīdzinājums;" at bounding box center [256, 143] width 32 height 7
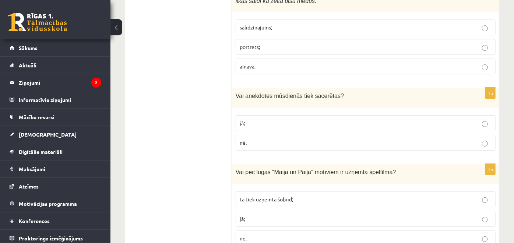
click at [264, 139] on p "nē." at bounding box center [366, 143] width 252 height 8
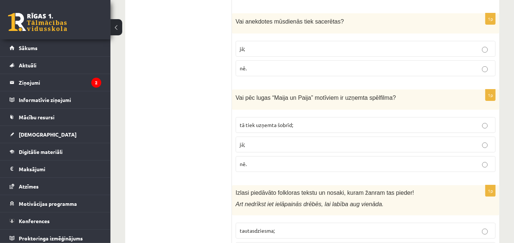
click at [264, 141] on p "jā;" at bounding box center [366, 145] width 252 height 8
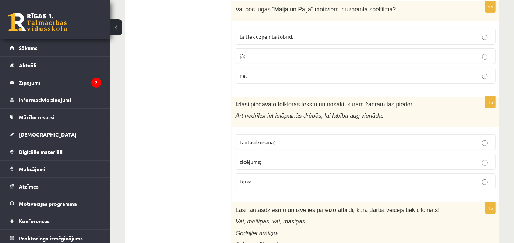
scroll to position [1846, 0]
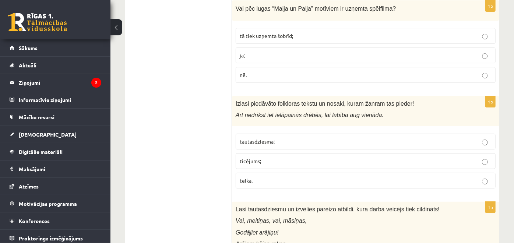
click at [264, 138] on p "tautasdziesma;" at bounding box center [366, 142] width 252 height 8
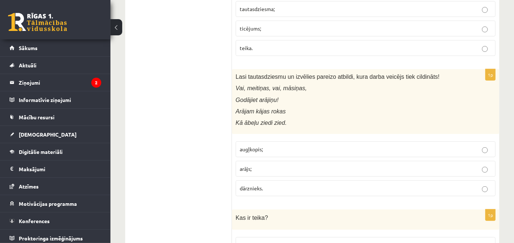
scroll to position [1979, 0]
click at [264, 145] on p "augļkopis;" at bounding box center [366, 149] width 252 height 8
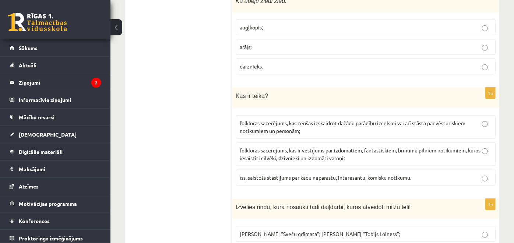
click at [265, 147] on span "folkloras sacerējums, kas ir vēstījums par izdomātiem, fantastiskiem, brīnumu p…" at bounding box center [360, 154] width 241 height 14
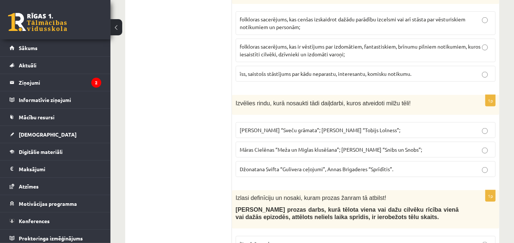
click at [265, 146] on span "Māras Cielēnas “Meža un Miglas klusēšana”; Kārļa Vērdiņa “Snibs un Snobs”;" at bounding box center [331, 149] width 182 height 7
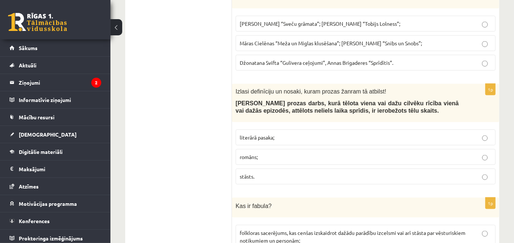
click at [265, 149] on label "romāns;" at bounding box center [366, 157] width 260 height 16
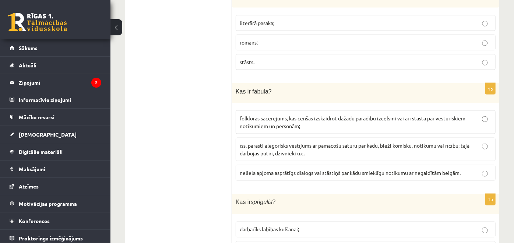
click at [265, 142] on span "īss, parasti alegorisks vēstījums ar pamācošu saturu par kādu, bieži komisku, n…" at bounding box center [355, 149] width 230 height 14
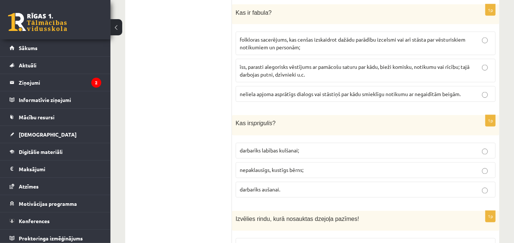
click at [265, 147] on span "darbarīks labības kulšanai;" at bounding box center [269, 150] width 59 height 7
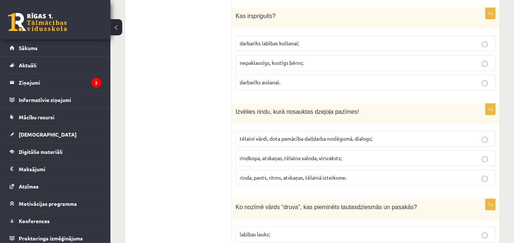
scroll to position [2612, 0]
click at [265, 150] on label "rindkopa, atskaņas, tēlaina valoda, virsraksts;" at bounding box center [366, 158] width 260 height 16
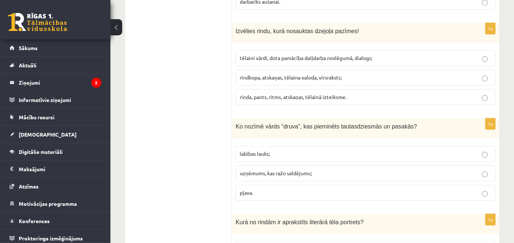
scroll to position [2694, 0]
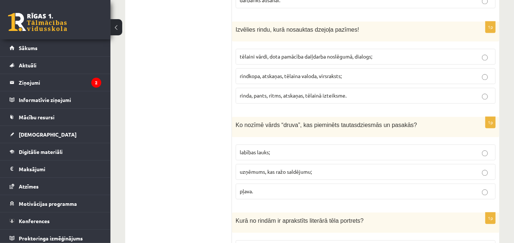
click at [265, 149] on span "labības lauks;" at bounding box center [255, 152] width 30 height 7
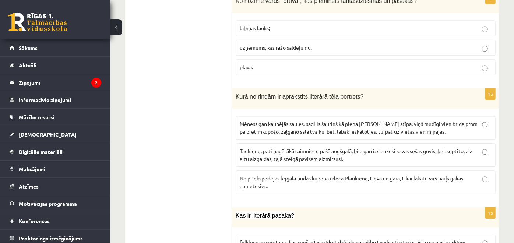
scroll to position [2819, 0]
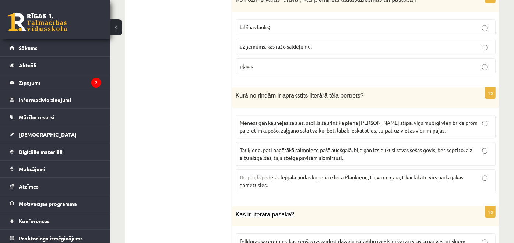
click at [265, 146] on p "Tauķiene, pati bagātākā saimniece pašā augšgalā, bija gan izslaukusi savas seša…" at bounding box center [366, 153] width 252 height 15
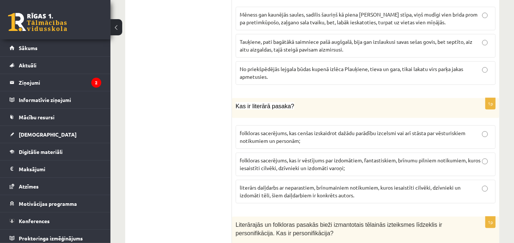
click at [265, 152] on label "folkloras sacerējums, kas ir vēstījums par izdomātiem, fantastiskiem, brīnumu p…" at bounding box center [366, 164] width 260 height 24
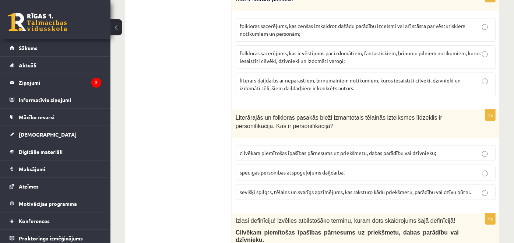
click at [265, 150] on span "cilvēkam piemītošas īpašības pārnesums uz priekšmetu, dabas parādību vai dzīvni…" at bounding box center [338, 153] width 196 height 7
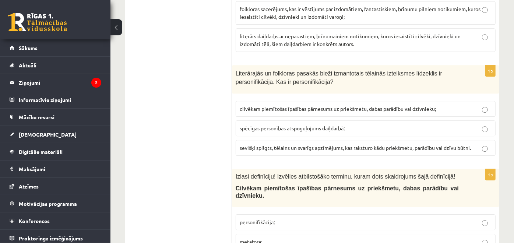
scroll to position [3080, 0]
click at [267, 218] on span "personifikācija;" at bounding box center [257, 221] width 35 height 7
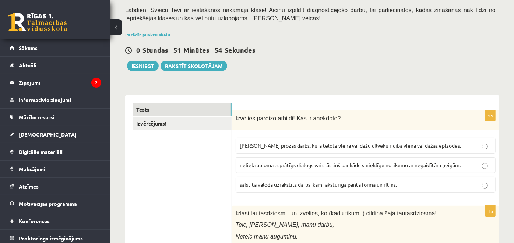
scroll to position [0, 0]
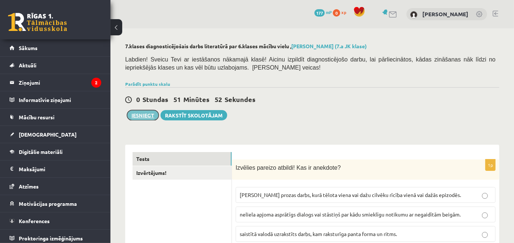
click at [138, 112] on button "Iesniegt" at bounding box center [143, 115] width 32 height 10
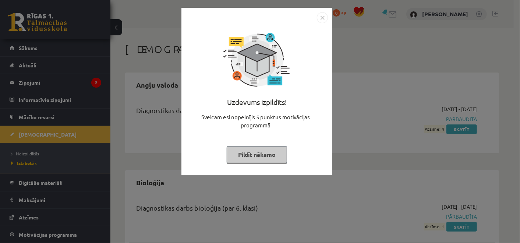
click at [261, 146] on button "Pildīt nākamo" at bounding box center [257, 154] width 60 height 17
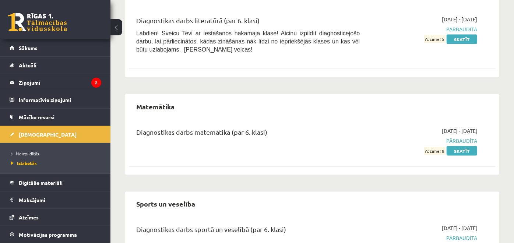
scroll to position [719, 0]
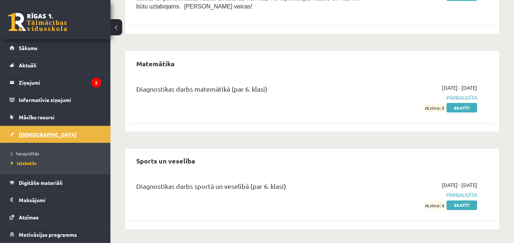
click at [84, 134] on link "[DEMOGRAPHIC_DATA]" at bounding box center [56, 134] width 92 height 17
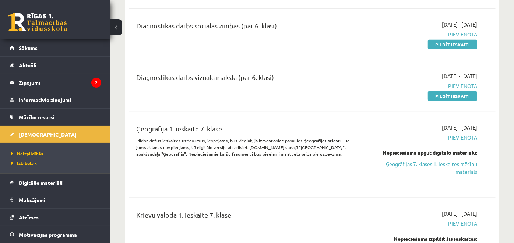
scroll to position [462, 0]
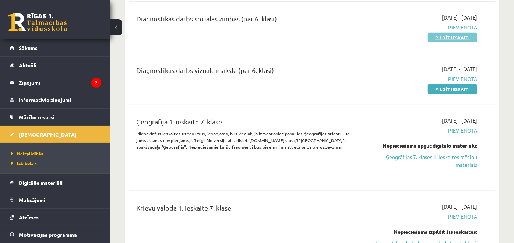
click at [440, 34] on link "Pildīt ieskaiti" at bounding box center [452, 38] width 49 height 10
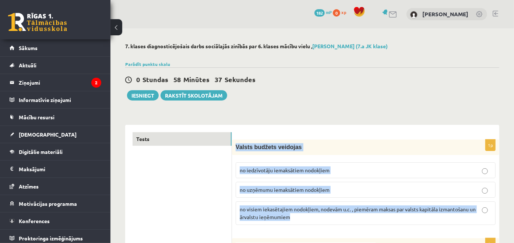
drag, startPoint x: 236, startPoint y: 145, endPoint x: 483, endPoint y: 218, distance: 257.7
click at [483, 218] on div "1p Valsts budžets veidojas no iedzīvotāju iemaksātiem nodokļiem no uzņēmumu iem…" at bounding box center [365, 185] width 267 height 91
copy div "Valsts budžets veidojas no iedzīvotāju iemaksātiem nodokļiem no uzņēmumu iemaks…"
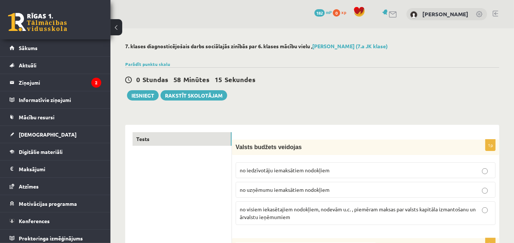
click at [252, 210] on span "no visiem iekasētajiem nodokļiem, nodevām u.c. , piemēram maksas par valsts kap…" at bounding box center [358, 213] width 236 height 14
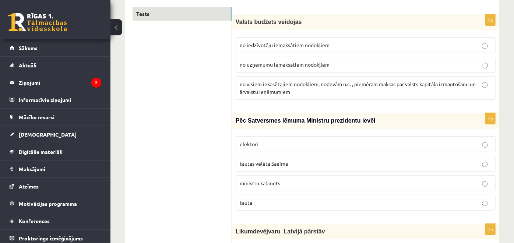
scroll to position [126, 0]
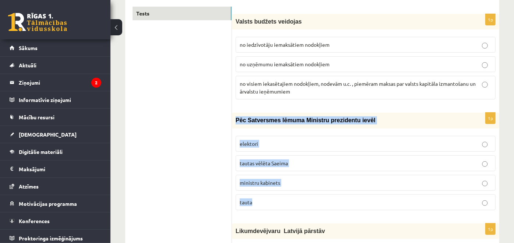
drag, startPoint x: 235, startPoint y: 118, endPoint x: 317, endPoint y: 213, distance: 125.8
click at [317, 213] on div "1p Pēc Satversmes lēmuma Ministru prezidentu ievēl elektori tautas vēlēta Saeim…" at bounding box center [365, 164] width 267 height 103
copy div "Pēc Satversmes lēmuma Ministru prezidentu ievēl elektori tautas vēlēta Saeima m…"
drag, startPoint x: 184, startPoint y: 127, endPoint x: 243, endPoint y: 159, distance: 67.1
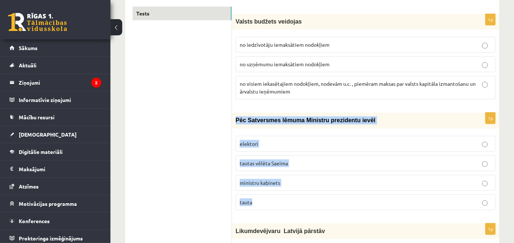
click at [243, 160] on span "tautas vēlēta Saeima" at bounding box center [264, 163] width 48 height 7
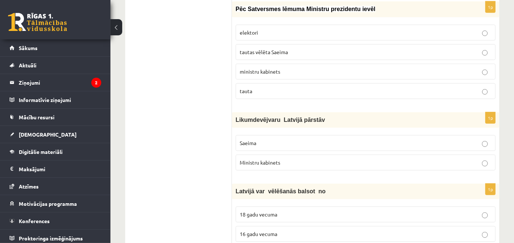
scroll to position [237, 0]
drag, startPoint x: 236, startPoint y: 117, endPoint x: 313, endPoint y: 162, distance: 89.3
click at [313, 162] on div "1p Likumdevējvaru Latvijā pārstāv Saeima Ministru kabinets" at bounding box center [365, 144] width 267 height 64
copy div "Likumdevējvaru Latvijā pārstāv Saeima Ministru kabinets"
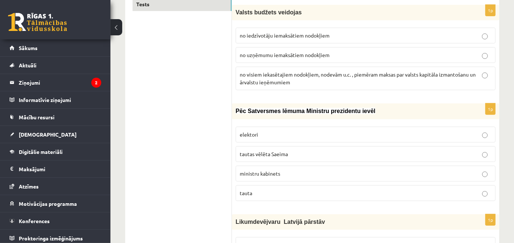
scroll to position [0, 0]
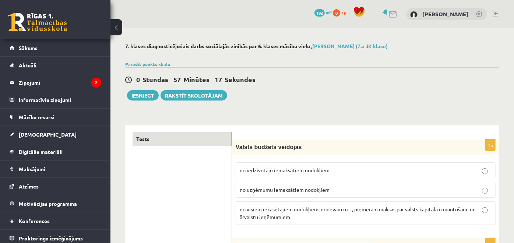
drag, startPoint x: 204, startPoint y: 109, endPoint x: 227, endPoint y: -31, distance: 141.2
click at [227, 0] on html "0 Dāvanas 182 mP 0 xp Oskars Rudašs Sākums Aktuāli Kā mācīties eSKOLĀ Kontakti …" at bounding box center [257, 121] width 514 height 243
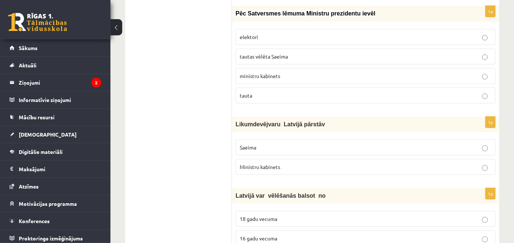
scroll to position [233, 0]
click at [246, 140] on label "Saeima" at bounding box center [366, 147] width 260 height 16
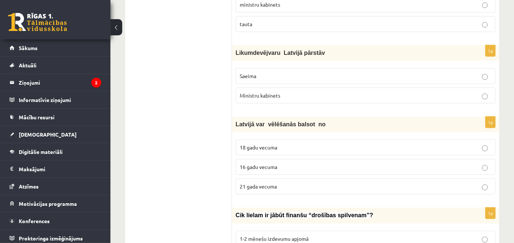
scroll to position [305, 0]
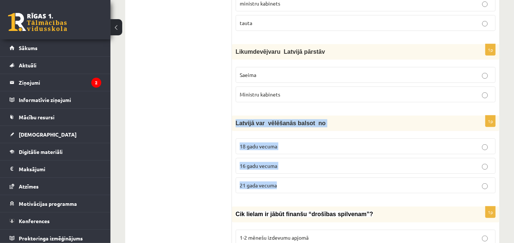
drag, startPoint x: 234, startPoint y: 122, endPoint x: 323, endPoint y: 179, distance: 106.5
click at [323, 179] on div "1p Latvijā var vēlēšanās balsot no 18 gadu vecuma 16 gadu vecuma 21 gada vecuma" at bounding box center [365, 158] width 267 height 84
copy div "Latvijā var vēlēšanās balsot no 18 gadu vecuma 16 gadu vecuma 21 gada vecuma"
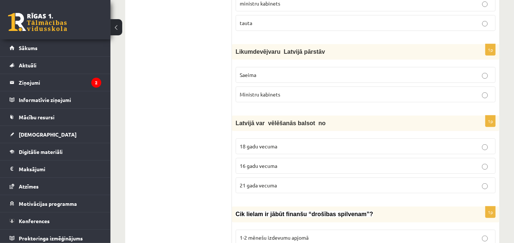
click at [252, 145] on span "18 gadu vecuma" at bounding box center [259, 146] width 38 height 7
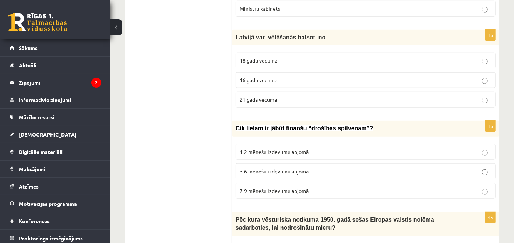
scroll to position [392, 0]
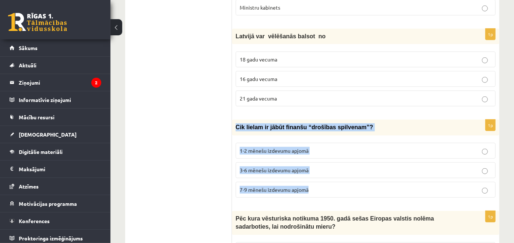
drag, startPoint x: 234, startPoint y: 124, endPoint x: 336, endPoint y: 185, distance: 118.8
click at [336, 185] on div "1p Cik lielam ir jābūt finanšu “drošības spilvenam”? 1-2 mēnešu izdevumu apjomā…" at bounding box center [365, 162] width 267 height 84
copy div "Cik lielam ir jābūt finanšu “drošības spilvenam”? 1-2 mēnešu izdevumu apjomā 3-…"
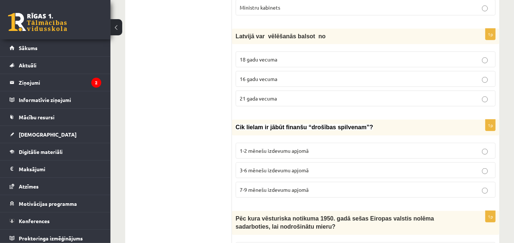
drag, startPoint x: 194, startPoint y: 93, endPoint x: 176, endPoint y: 138, distance: 49.0
click at [247, 166] on p "3-6 mēnešu izdevumu apjomā" at bounding box center [366, 170] width 252 height 8
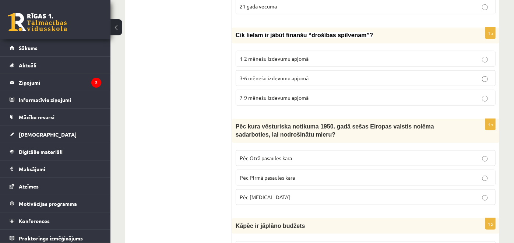
scroll to position [484, 0]
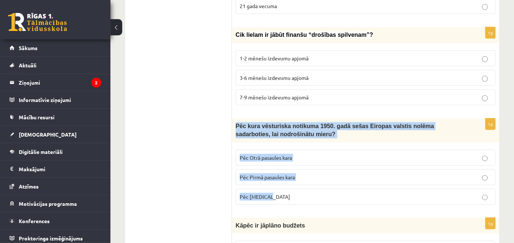
drag, startPoint x: 235, startPoint y: 121, endPoint x: 337, endPoint y: 204, distance: 131.3
click at [337, 204] on div "1p Pēc kura vēsturiska notikuma 1950. gadā sešas Eiropas valstis nolēma sadarbo…" at bounding box center [365, 165] width 267 height 92
copy div "Pēc kura vēsturiska notikuma 1950. gadā sešas Eiropas valstis nolēma sadarbotie…"
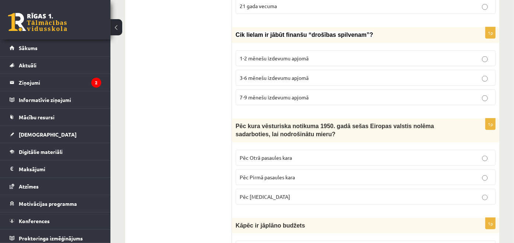
click at [262, 154] on span "Pēc Otrā pasaules kara" at bounding box center [266, 157] width 52 height 7
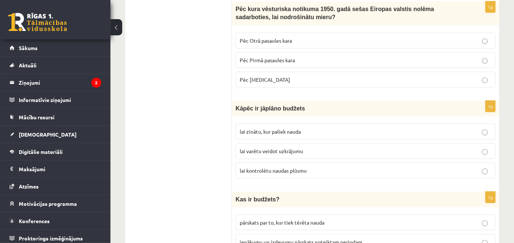
scroll to position [602, 0]
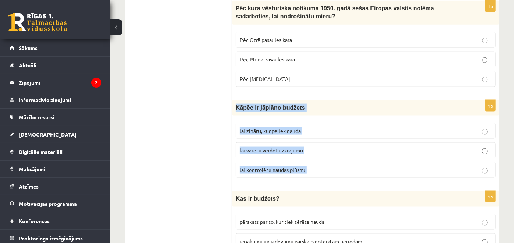
drag, startPoint x: 235, startPoint y: 102, endPoint x: 320, endPoint y: 158, distance: 101.9
click at [320, 158] on div "1p Kāpēc ir jāplāno budžets lai zinātu, kur paliek nauda lai varētu veidot uzkr…" at bounding box center [365, 142] width 267 height 84
copy div "Kāpēc ir jāplāno budžets lai zinātu, kur paliek nauda lai varētu veidot uzkrāju…"
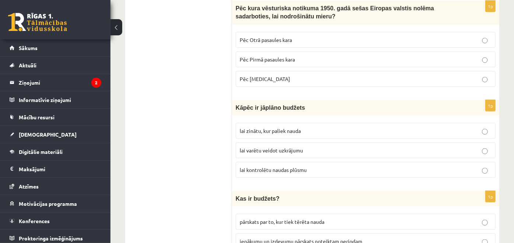
drag, startPoint x: 192, startPoint y: 83, endPoint x: 236, endPoint y: 148, distance: 78.4
drag, startPoint x: 236, startPoint y: 148, endPoint x: 189, endPoint y: 91, distance: 73.8
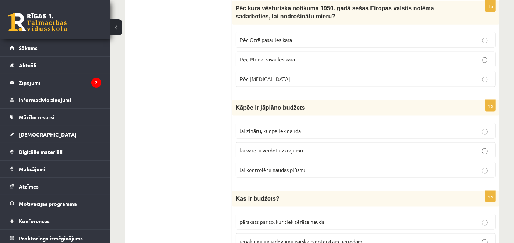
click at [267, 151] on label "lai varētu veidot uzkrājumu" at bounding box center [366, 151] width 260 height 16
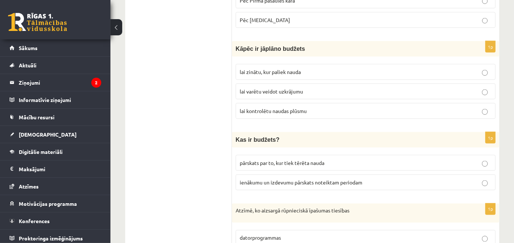
scroll to position [667, 0]
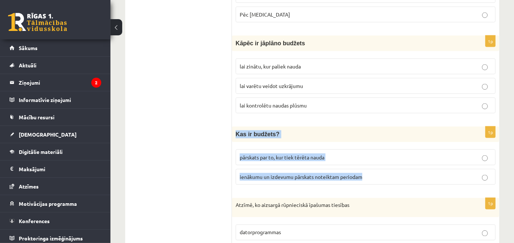
drag, startPoint x: 235, startPoint y: 130, endPoint x: 365, endPoint y: 168, distance: 136.4
click at [365, 168] on div "1p Kas ir budžets? pārskats par to, kur tiek tērēta nauda ienākumu un izdevumu …" at bounding box center [365, 159] width 267 height 64
copy div "Kas ir budžets? pārskats par to, kur tiek tērēta nauda ienākumu un izdevumu pār…"
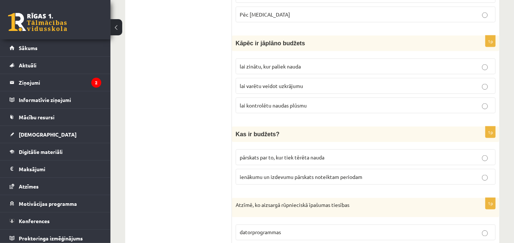
click at [264, 154] on span "pārskats par to, kur tiek tērēta nauda" at bounding box center [282, 157] width 85 height 7
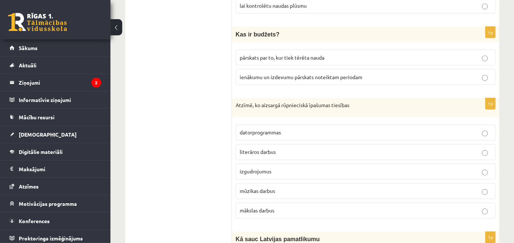
scroll to position [767, 0]
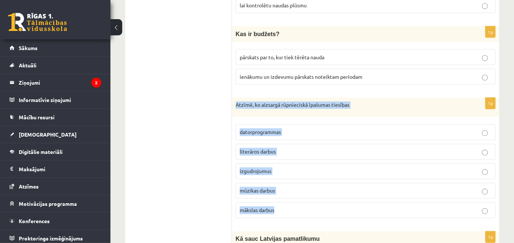
drag, startPoint x: 235, startPoint y: 99, endPoint x: 333, endPoint y: 193, distance: 136.0
click at [333, 193] on div "1p Atzīmē, ko aizsargā rūpnieciskā īpašumas tiesības datorprogrammas literāros …" at bounding box center [365, 161] width 267 height 126
copy div "Atzīmē, ko aizsargā rūpnieciskā īpašumas tiesības datorprogrammas literāros dar…"
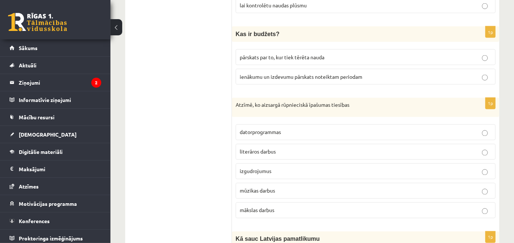
click at [257, 168] on span "izgudrojumus" at bounding box center [256, 171] width 32 height 7
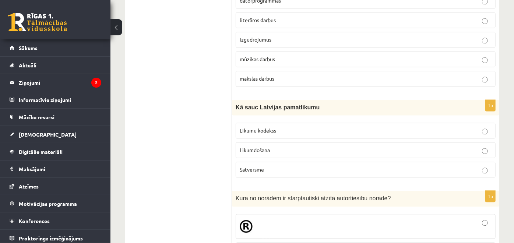
scroll to position [899, 0]
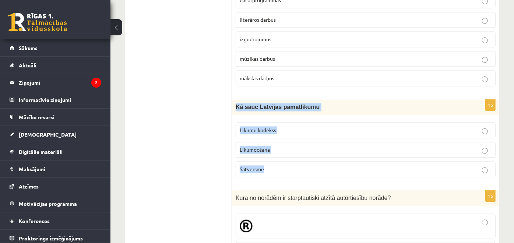
drag, startPoint x: 234, startPoint y: 103, endPoint x: 300, endPoint y: 165, distance: 90.7
click at [300, 165] on div "1p Kā sauc Latvijas pamatlikumu Likumu kodekss Likumdošana Satversme" at bounding box center [365, 141] width 267 height 84
copy div "Kā sauc Latvijas pamatlikumu Likumu kodekss Likumdošana Satversme"
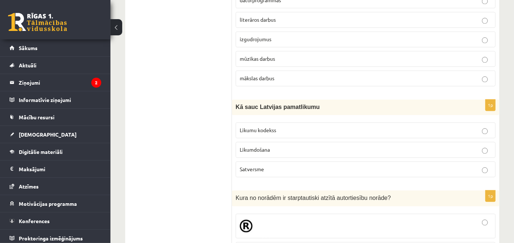
click at [254, 166] on span "Satversme" at bounding box center [252, 169] width 24 height 7
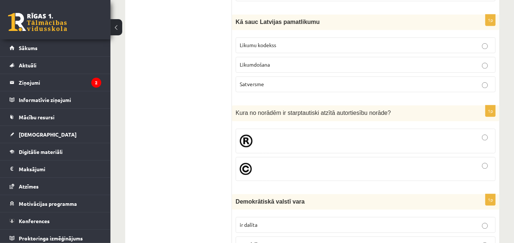
scroll to position [986, 0]
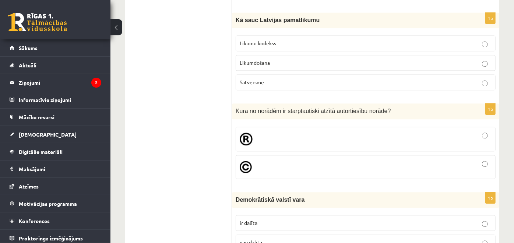
click at [253, 135] on div at bounding box center [366, 139] width 252 height 17
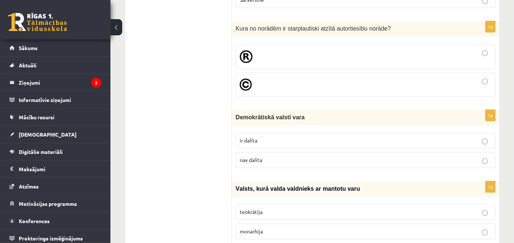
scroll to position [1069, 0]
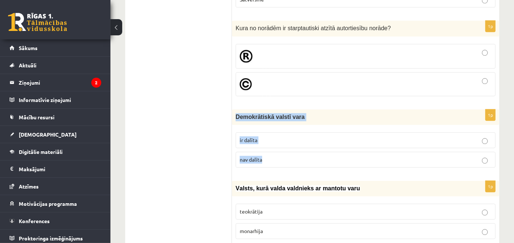
drag, startPoint x: 236, startPoint y: 108, endPoint x: 287, endPoint y: 147, distance: 64.7
click at [287, 147] on div "1p Demokrātiskā valstī vara ir dalīta nav dalīta" at bounding box center [365, 141] width 267 height 64
drag, startPoint x: 185, startPoint y: 106, endPoint x: 178, endPoint y: 131, distance: 26.5
click at [244, 137] on span "ir dalīta" at bounding box center [249, 140] width 18 height 7
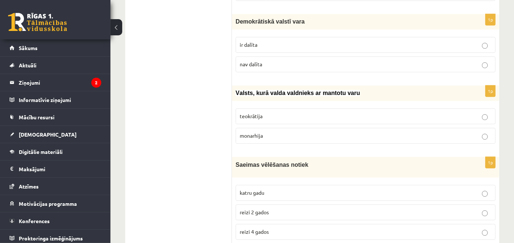
scroll to position [1165, 0]
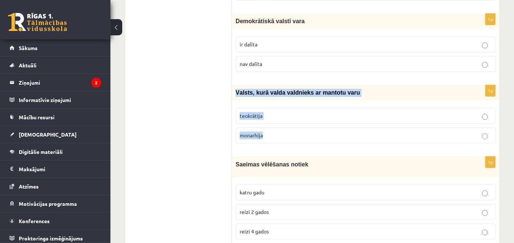
drag, startPoint x: 232, startPoint y: 84, endPoint x: 308, endPoint y: 138, distance: 93.0
click at [308, 138] on div "1p V alsts, kurā valda valdnieks ar mantotu varu teokrātija monarhija" at bounding box center [365, 117] width 267 height 64
drag, startPoint x: 193, startPoint y: 124, endPoint x: 249, endPoint y: 126, distance: 56.0
drag, startPoint x: 249, startPoint y: 126, endPoint x: 211, endPoint y: 124, distance: 37.6
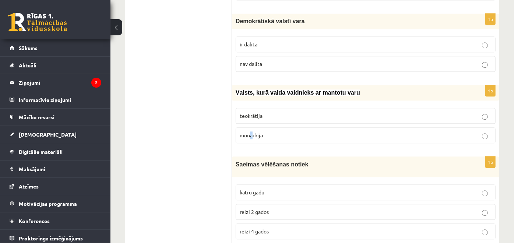
drag, startPoint x: 211, startPoint y: 124, endPoint x: 251, endPoint y: 129, distance: 40.0
click at [251, 132] on span "monarhija" at bounding box center [251, 135] width 23 height 7
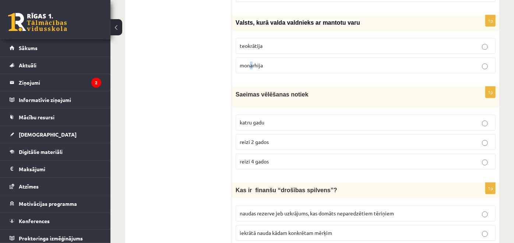
scroll to position [1236, 0]
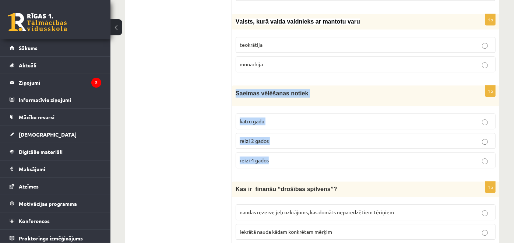
drag, startPoint x: 234, startPoint y: 85, endPoint x: 301, endPoint y: 145, distance: 90.0
click at [301, 145] on div "1p Saeimas vēlēšanas notiek katru gadu reizi 2 gados reizi 4 gados" at bounding box center [365, 129] width 267 height 88
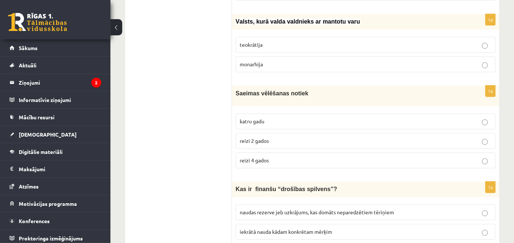
click at [255, 157] on span "reizi 4 gados" at bounding box center [254, 160] width 29 height 7
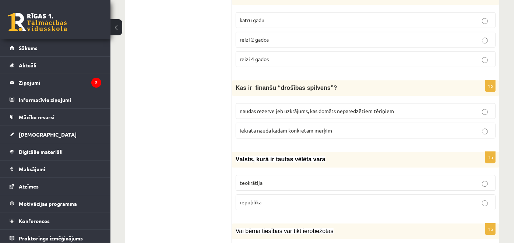
scroll to position [1336, 0]
click at [261, 128] on span "iekrātā nauda kādam konkrētam mērķim" at bounding box center [286, 131] width 92 height 7
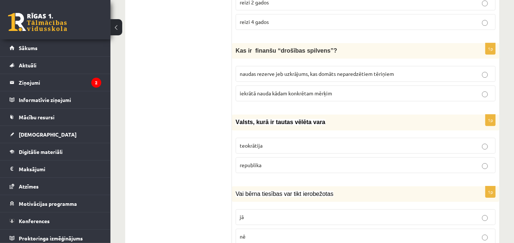
scroll to position [1380, 0]
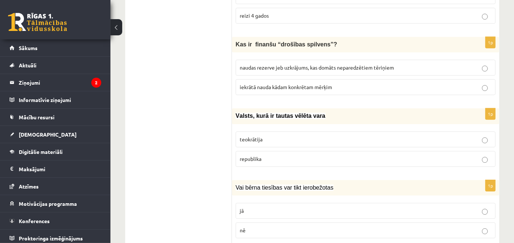
click at [274, 136] on p "teokrātija" at bounding box center [366, 140] width 252 height 8
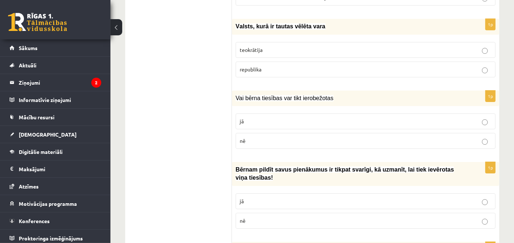
click at [274, 137] on p "nē" at bounding box center [366, 141] width 252 height 8
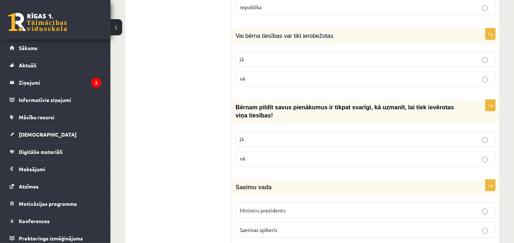
click at [274, 151] on label "nē" at bounding box center [366, 159] width 260 height 16
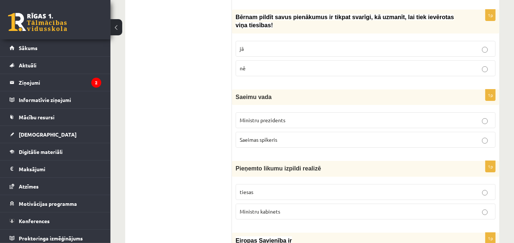
click at [274, 132] on div "1p Saeimu vada Ministru prezidents Saeimas spīkeris" at bounding box center [365, 122] width 267 height 64
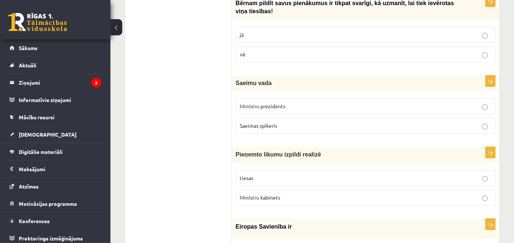
scroll to position [1637, 0]
click at [274, 117] on label "Saeimas spīkeris" at bounding box center [366, 125] width 260 height 16
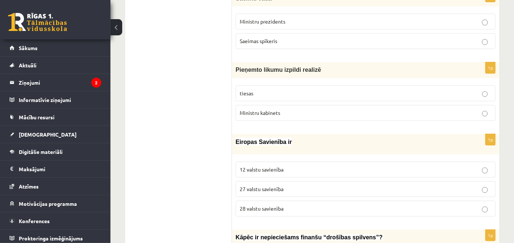
scroll to position [1721, 0]
click at [274, 105] on label "Ministru kabinets" at bounding box center [366, 113] width 260 height 16
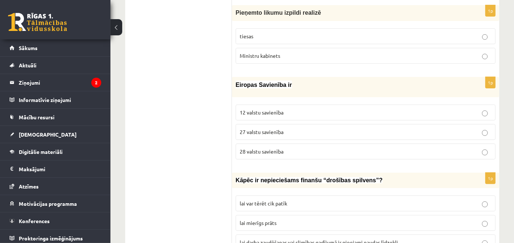
click at [275, 105] on label "12 valstu savienība" at bounding box center [366, 113] width 260 height 16
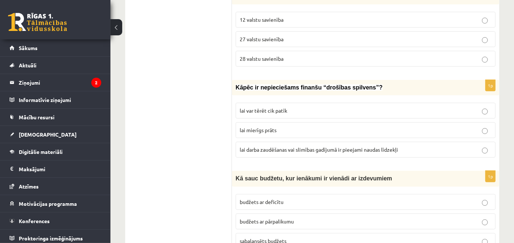
click at [275, 107] on span "lai var tērēt cik patīk" at bounding box center [264, 110] width 48 height 7
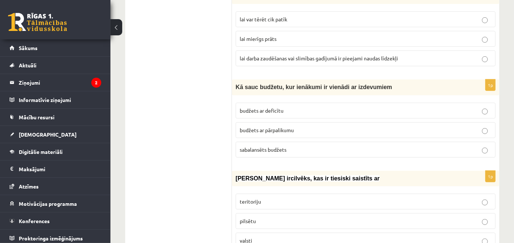
click at [275, 107] on span "budžets ar deficītu" at bounding box center [262, 110] width 44 height 7
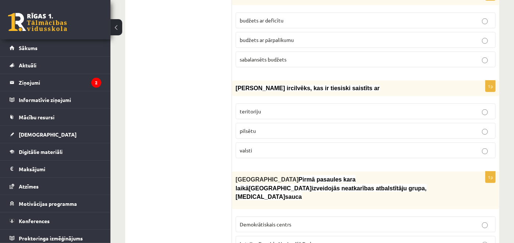
click at [275, 108] on p "teritoriju" at bounding box center [366, 112] width 252 height 8
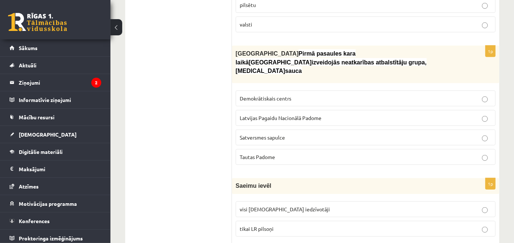
scroll to position [2179, 0]
click at [275, 88] on fieldset "Demokrātiskais centrs Latvijas Pagaidu Nacionālā Padome Satversmes sapulce Taut…" at bounding box center [366, 126] width 260 height 80
click at [275, 133] on p "Satversmes sapulce" at bounding box center [366, 137] width 252 height 8
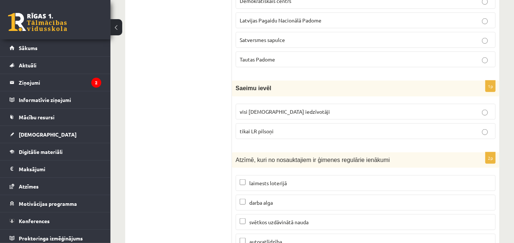
click at [275, 127] on p "tikai LR pilsoņi" at bounding box center [366, 131] width 252 height 8
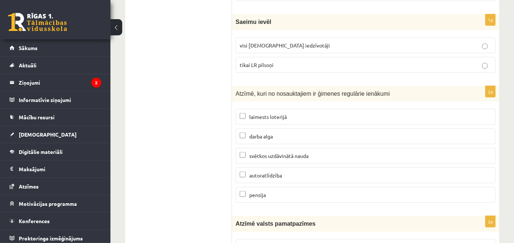
click at [275, 133] on p "darba alga" at bounding box center [366, 137] width 252 height 8
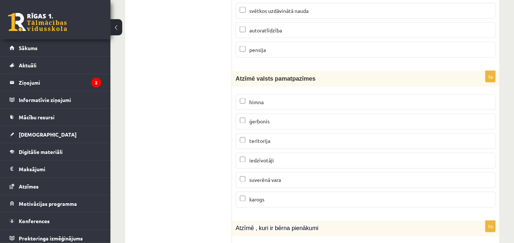
click at [275, 133] on label "teritorija" at bounding box center [366, 141] width 260 height 16
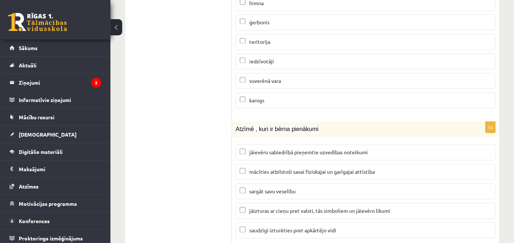
scroll to position [2589, 0]
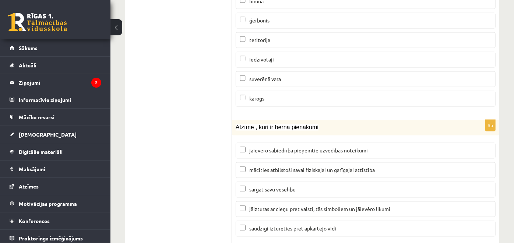
click at [276, 147] on span "jāievēro sabiedrībā pieņemtie uzvedības noteikumi" at bounding box center [308, 150] width 119 height 7
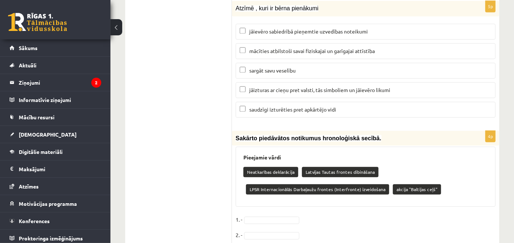
scroll to position [2722, 0]
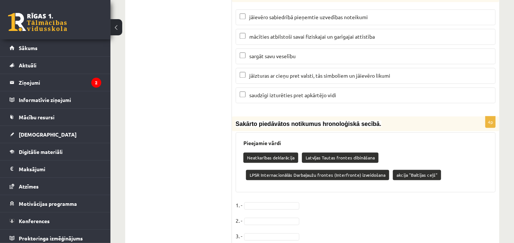
click at [268, 152] on p "Neatkarības deklarācija" at bounding box center [270, 157] width 55 height 10
click at [268, 150] on div "Neatkarības deklarācija Latvijas Tautas frontes dibināšana LPSR Internacionālās…" at bounding box center [365, 167] width 245 height 35
click at [268, 152] on p "Neatkarības deklarācija" at bounding box center [270, 157] width 55 height 10
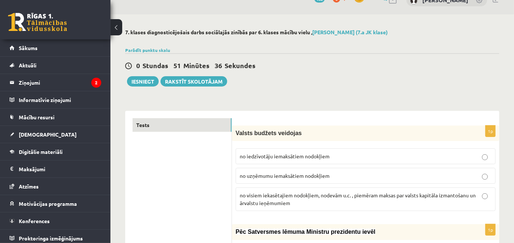
scroll to position [0, 0]
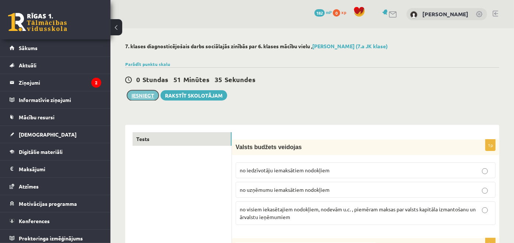
click at [136, 93] on button "Iesniegt" at bounding box center [143, 95] width 32 height 10
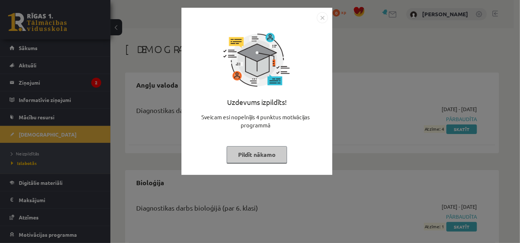
click at [248, 152] on button "Pildīt nākamo" at bounding box center [257, 154] width 60 height 17
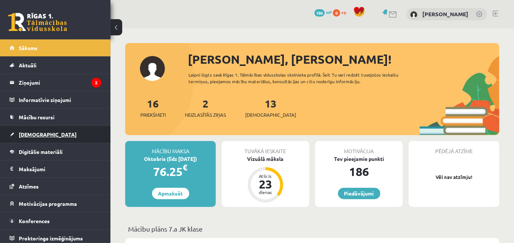
click at [47, 142] on link "[DEMOGRAPHIC_DATA]" at bounding box center [56, 134] width 92 height 17
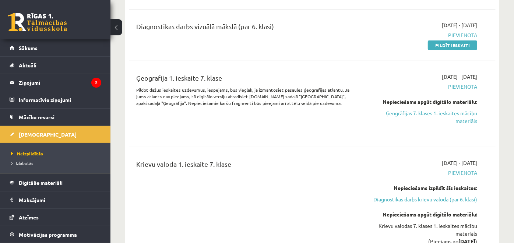
scroll to position [453, 0]
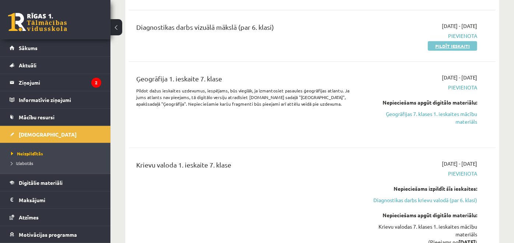
click at [435, 43] on link "Pildīt ieskaiti" at bounding box center [452, 46] width 49 height 10
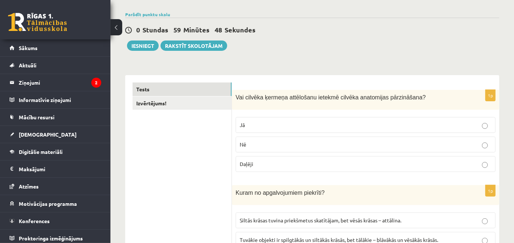
scroll to position [50, 0]
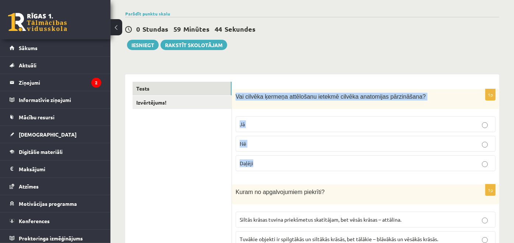
drag, startPoint x: 236, startPoint y: 97, endPoint x: 291, endPoint y: 171, distance: 93.0
click at [291, 171] on div "1p Vai cilvēka ķermeņa attēlošanu ietekmē cilvēka anatomijas pārzināšana? Jā Nē…" at bounding box center [365, 133] width 267 height 88
copy div "Vai cilvēka ķermeņa attēlošanu ietekmē cilvēka anatomijas pārzināšana? Jā Nē Da…"
drag, startPoint x: 179, startPoint y: 155, endPoint x: 245, endPoint y: 125, distance: 72.7
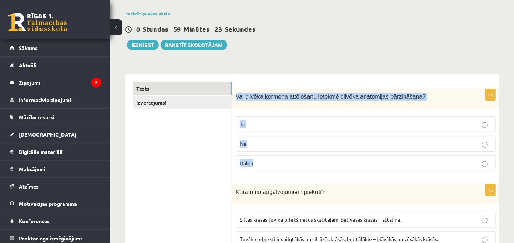
click at [245, 125] on p "Jā" at bounding box center [366, 124] width 252 height 8
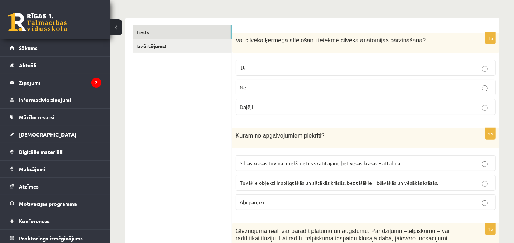
scroll to position [113, 0]
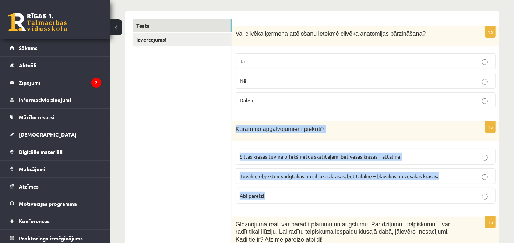
drag, startPoint x: 235, startPoint y: 129, endPoint x: 326, endPoint y: 187, distance: 107.6
click at [326, 187] on div "1p Kuram no apgalvojumiem piekrīti? Siltās krāsas tuvina priekšmetus skatītājam…" at bounding box center [365, 166] width 267 height 88
copy div "Kuram no apgalvojumiem piekrīti? Siltās krāsas tuvina priekšmetus skatītājam, b…"
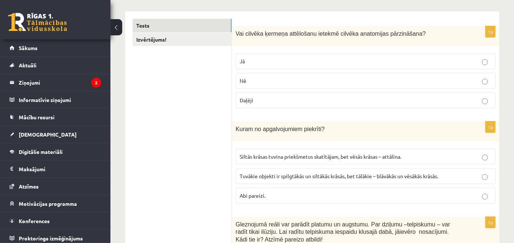
click at [245, 195] on span "Abi pareizi." at bounding box center [253, 195] width 26 height 7
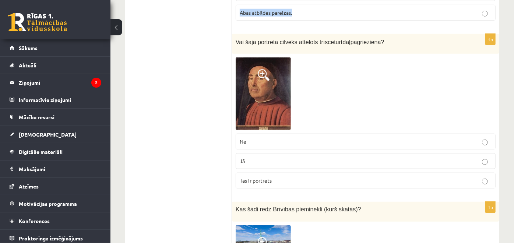
scroll to position [405, 0]
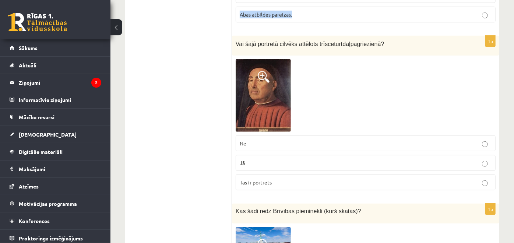
drag, startPoint x: 234, startPoint y: 144, endPoint x: 360, endPoint y: 22, distance: 175.6
copy div "Gleznojumā reāli var parādīt platumu un augstumu. Par dziļumu –telpiskumu – var…"
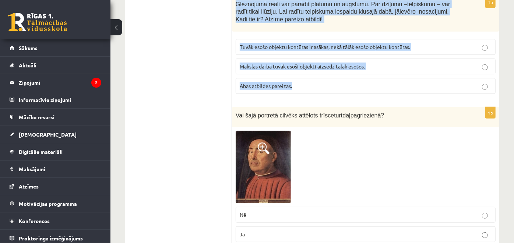
scroll to position [333, 0]
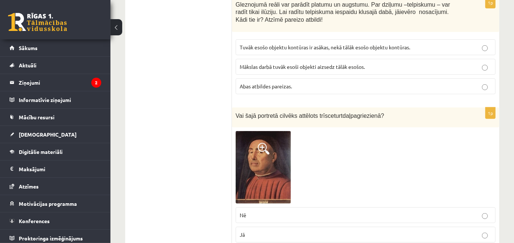
click at [261, 83] on span "Abas atbildes pareizas." at bounding box center [266, 86] width 52 height 7
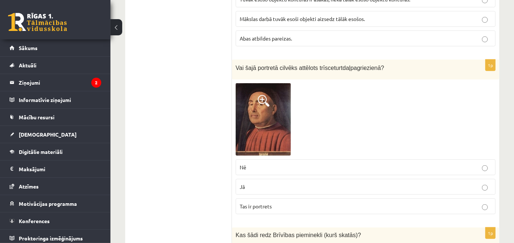
scroll to position [382, 0]
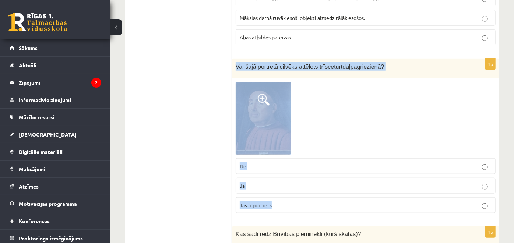
drag, startPoint x: 235, startPoint y: 63, endPoint x: 327, endPoint y: 201, distance: 165.7
click at [327, 201] on div "1p Vai šajā portretā cilvēks attēlots trīsceturtdaļpagriezienā? Nē Jā Tas ir po…" at bounding box center [365, 139] width 267 height 161
copy div "Vai šajā portretā cilvēks attēlots trīsceturtdaļpagriezienā? Nē Jā Tas ir portr…"
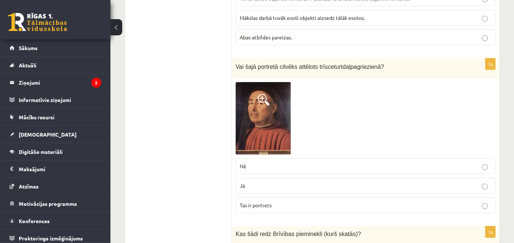
click at [270, 166] on p "Nē" at bounding box center [366, 166] width 252 height 8
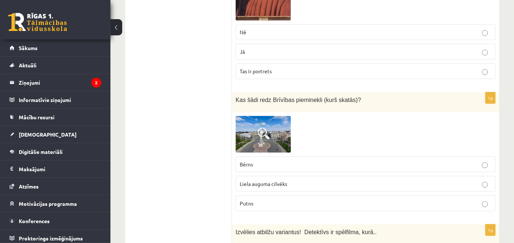
scroll to position [519, 0]
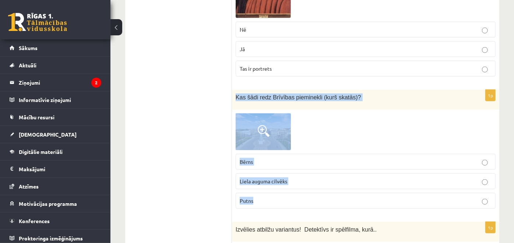
drag, startPoint x: 235, startPoint y: 92, endPoint x: 312, endPoint y: 197, distance: 130.6
click at [312, 197] on div "1p Kas šādi redz Brīvības pieminekli (kurš skatās)? Bērns Liela auguma cilvēks …" at bounding box center [365, 152] width 267 height 125
copy div "Kas šādi redz Brīvības pieminekli (kurš skatās)? Bērns Liela auguma cilvēks Put…"
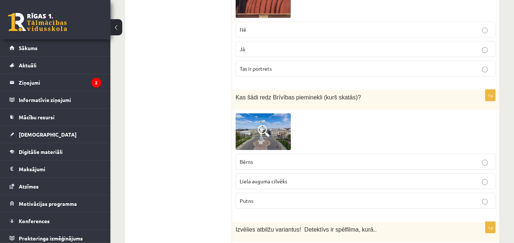
click at [262, 164] on label "Bērns" at bounding box center [366, 162] width 260 height 16
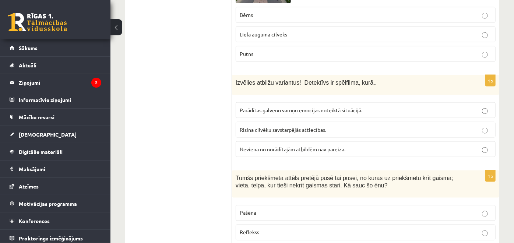
scroll to position [666, 0]
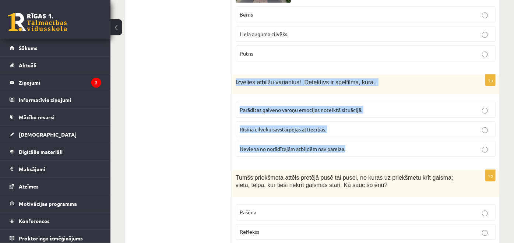
drag, startPoint x: 234, startPoint y: 77, endPoint x: 355, endPoint y: 146, distance: 139.6
click at [355, 146] on div "1p Izvēlies atbilžu variantus! Detektīvs ir spēlfilma, kurā.. Parādītas galveno…" at bounding box center [365, 119] width 267 height 88
copy div "Izvēlies atbilžu variantus! Detektīvs ir spēlfilma, kurā.. Parādītas galveno va…"
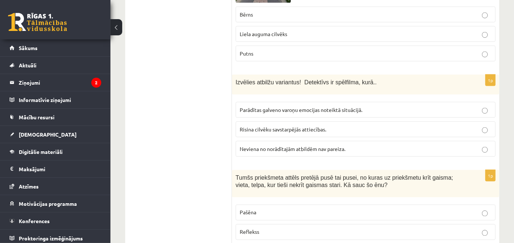
click at [261, 145] on span "Neviena no norādītajām atbildēm nav pareiza." at bounding box center [293, 148] width 106 height 7
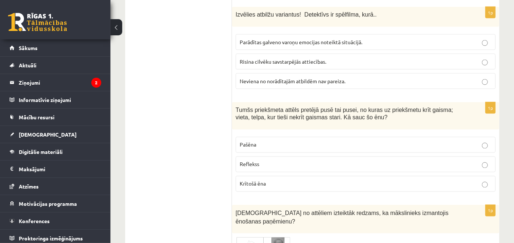
scroll to position [737, 0]
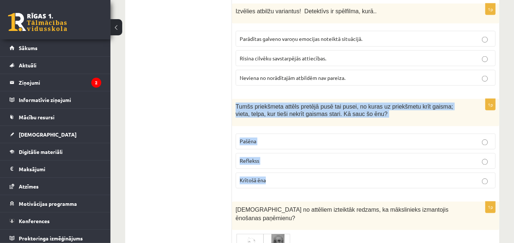
drag, startPoint x: 232, startPoint y: 101, endPoint x: 312, endPoint y: 169, distance: 105.3
click at [312, 169] on div "1p Tumšs priekšmeta attēls pretējā pusē tai pusei, no kuras uz priekšmetu krīt …" at bounding box center [365, 147] width 267 height 96
copy div "Tumšs priekšmeta attēls pretējā pusē tai pusei, no kuras uz priekšmetu krīt gai…"
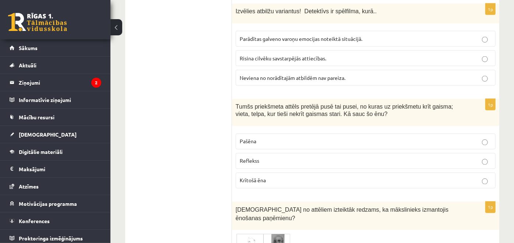
drag, startPoint x: 194, startPoint y: 123, endPoint x: 200, endPoint y: 145, distance: 22.8
click at [242, 177] on span "Krītošā ēna" at bounding box center [253, 180] width 26 height 7
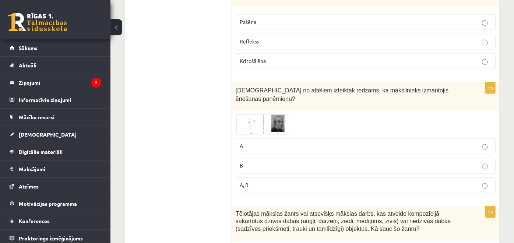
scroll to position [859, 0]
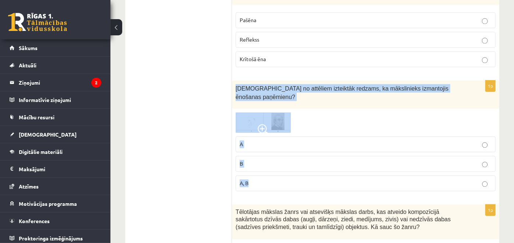
drag, startPoint x: 235, startPoint y: 81, endPoint x: 311, endPoint y: 172, distance: 118.2
click at [311, 172] on div "1p Kurā no attēliem izteiktāk redzams, ka mākslinieks izmantojis ēnošanas paņēm…" at bounding box center [365, 139] width 267 height 116
copy div "Kurā no attēliem izteiktāk redzams, ka mākslinieks izmantojis ēnošanas paņēmien…"
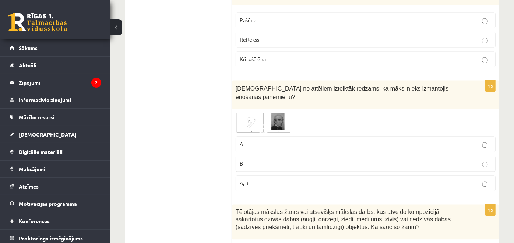
drag, startPoint x: 178, startPoint y: 92, endPoint x: 206, endPoint y: 157, distance: 69.9
click at [254, 180] on p "A, B" at bounding box center [366, 184] width 252 height 8
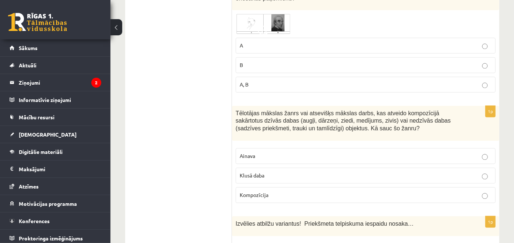
scroll to position [959, 0]
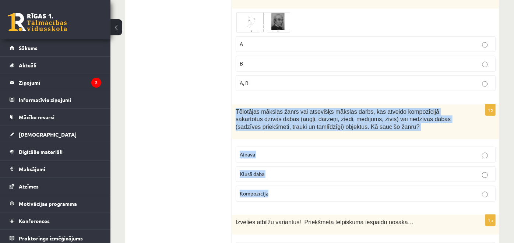
drag, startPoint x: 236, startPoint y: 101, endPoint x: 316, endPoint y: 185, distance: 116.7
click at [316, 185] on div "1p Tēlotājas mākslas žanrs vai atsevišķs mākslas darbs, kas atveido kompozīcijā…" at bounding box center [365, 155] width 267 height 103
copy div "Tēlotājas mākslas žanrs vai atsevišķs mākslas darbs, kas atveido kompozīcijā sa…"
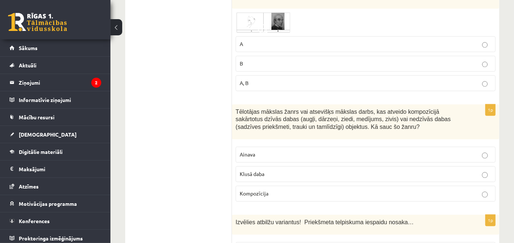
drag, startPoint x: 198, startPoint y: 130, endPoint x: 213, endPoint y: 157, distance: 31.1
click at [246, 171] on span "Klusā daba" at bounding box center [252, 174] width 25 height 7
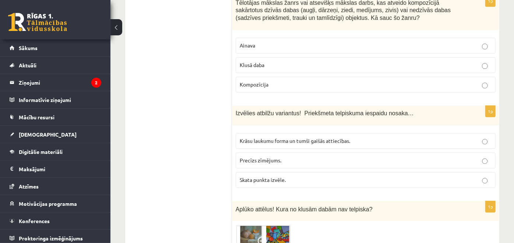
scroll to position [1068, 0]
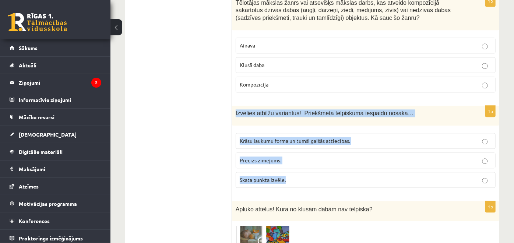
drag, startPoint x: 234, startPoint y: 102, endPoint x: 341, endPoint y: 163, distance: 124.2
click at [341, 163] on div "1p Izvēlies atbilžu variantus! Priekšmeta telpiskuma iespaidu nosaka… Krāsu lau…" at bounding box center [365, 150] width 267 height 88
copy div "Izvēlies atbilžu variantus! Priekšmeta telpiskuma iespaidu nosaka… Krāsu laukum…"
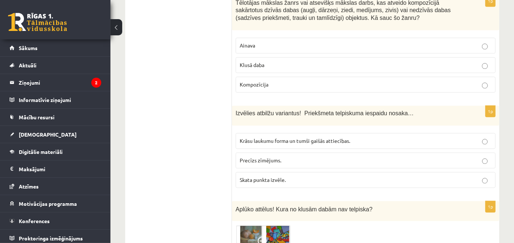
drag, startPoint x: 214, startPoint y: 119, endPoint x: 217, endPoint y: 133, distance: 14.3
click at [246, 137] on span "Krāsu laukumu forma un tumši gaišās attiecības." at bounding box center [295, 140] width 110 height 7
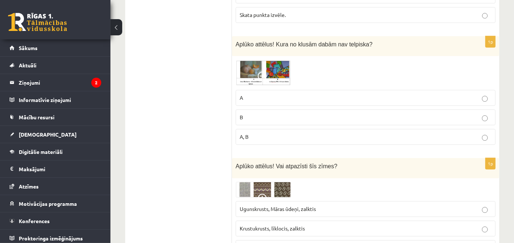
scroll to position [1233, 0]
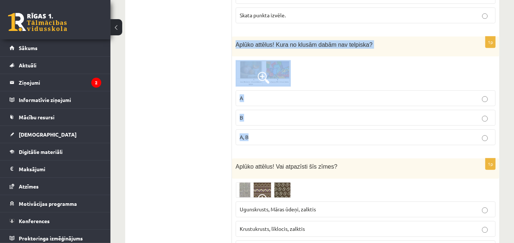
drag, startPoint x: 232, startPoint y: 28, endPoint x: 319, endPoint y: 115, distance: 123.5
click at [319, 115] on div "1p Aplūko attēlus! Kura no klusām dabām nav telpiska? A B A, B" at bounding box center [365, 93] width 267 height 115
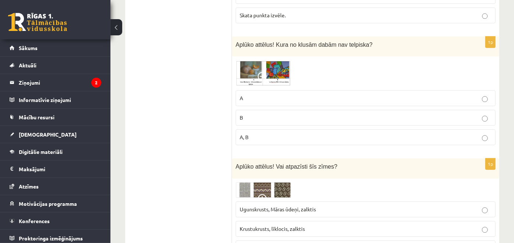
click at [254, 94] on p "A" at bounding box center [366, 98] width 252 height 8
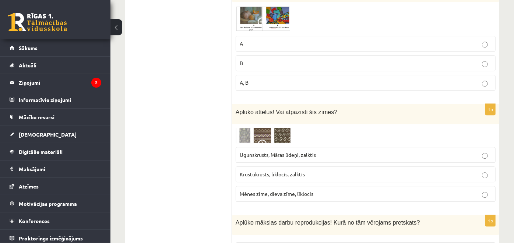
scroll to position [1294, 0]
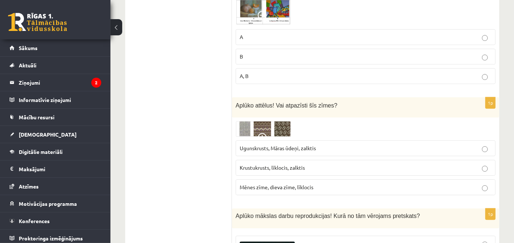
drag, startPoint x: 235, startPoint y: 88, endPoint x: 244, endPoint y: 96, distance: 11.5
drag, startPoint x: 244, startPoint y: 96, endPoint x: 329, endPoint y: 167, distance: 111.4
click at [336, 144] on p "Ugunskrusts, Māras ūdeņi, zalktis" at bounding box center [366, 148] width 252 height 8
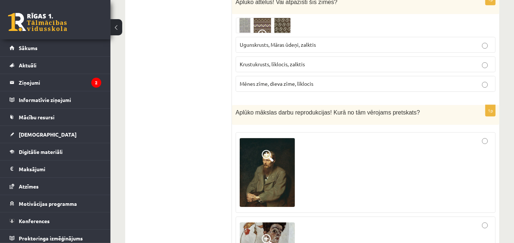
scroll to position [1403, 0]
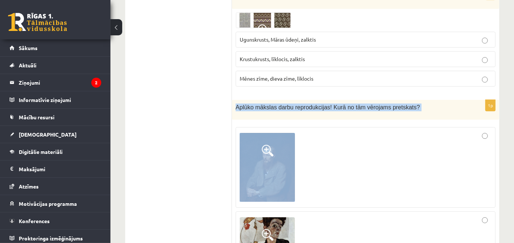
drag, startPoint x: 232, startPoint y: 87, endPoint x: 321, endPoint y: 141, distance: 104.0
click at [321, 141] on div "1p Aplūko mākslas darbu reprodukcijas! Kurā no tām vērojams pretskats?" at bounding box center [365, 233] width 267 height 267
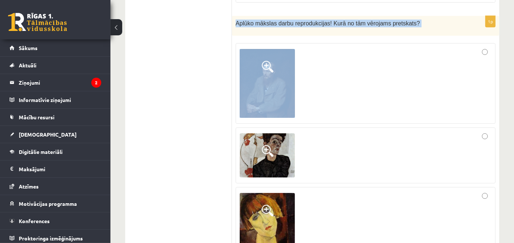
scroll to position [1488, 0]
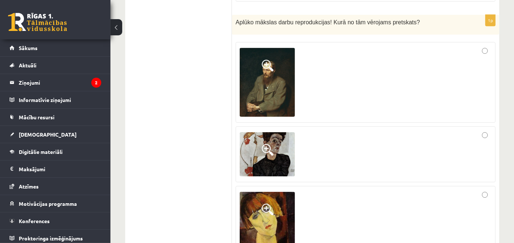
click at [373, 137] on div at bounding box center [366, 154] width 252 height 48
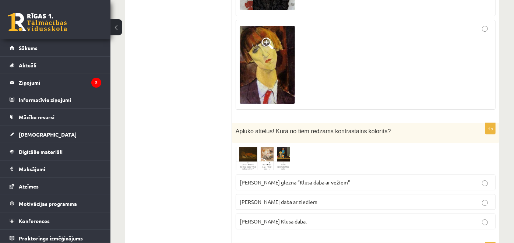
scroll to position [1671, 0]
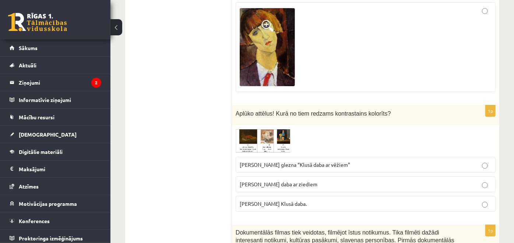
click at [372, 161] on p "Johana Heinriha Baumaņa glezna “Klusā daba ar vēžiem”" at bounding box center [366, 165] width 252 height 8
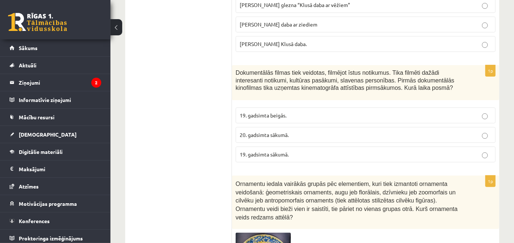
scroll to position [1831, 0]
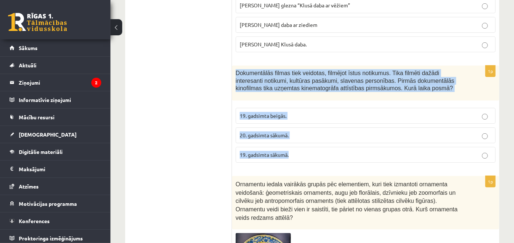
drag, startPoint x: 232, startPoint y: 50, endPoint x: 339, endPoint y: 144, distance: 141.8
click at [339, 144] on div "1p Dokumentālās filmas tiek veidotas, filmējot īstus notikumus. Tika filmēti da…" at bounding box center [365, 117] width 267 height 103
drag, startPoint x: 213, startPoint y: 58, endPoint x: 248, endPoint y: 96, distance: 51.9
click at [248, 96] on div "**********" at bounding box center [312, 117] width 374 height 3647
click at [204, 103] on ul "Tests Izvērtējums!" at bounding box center [182, 117] width 99 height 3632
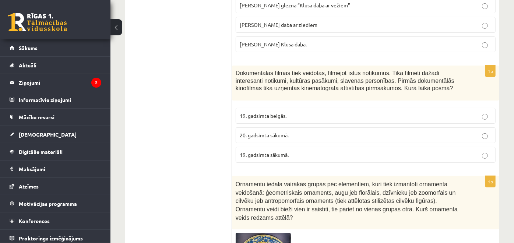
click at [247, 112] on span "19. gadsimta beigās." at bounding box center [263, 115] width 47 height 7
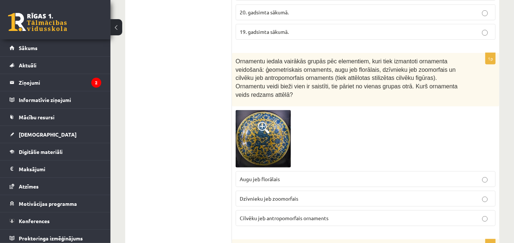
scroll to position [1955, 0]
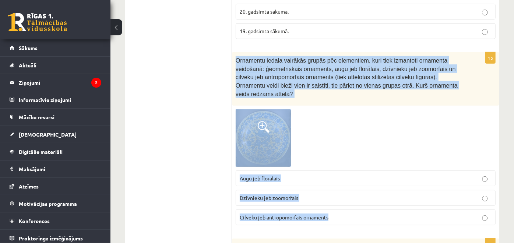
drag, startPoint x: 235, startPoint y: 42, endPoint x: 380, endPoint y: 183, distance: 202.7
click at [380, 183] on div "1p Ornamentu iedala vairākās grupās pēc elementiem, kuri tiek izmantoti ornamen…" at bounding box center [365, 141] width 267 height 179
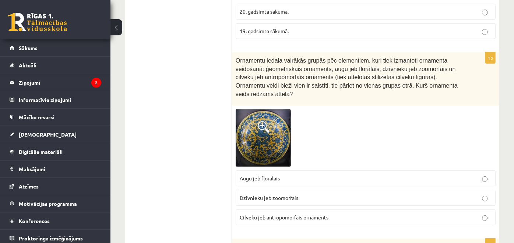
click at [304, 194] on p "Dzīvnieku jeb zoomorfais" at bounding box center [366, 198] width 252 height 8
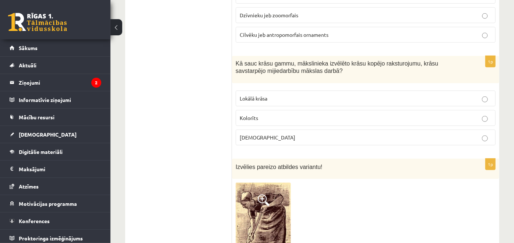
scroll to position [2139, 0]
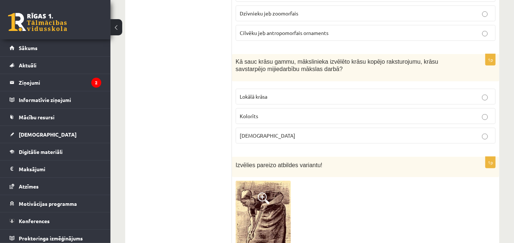
drag, startPoint x: 231, startPoint y: 32, endPoint x: 213, endPoint y: 47, distance: 22.7
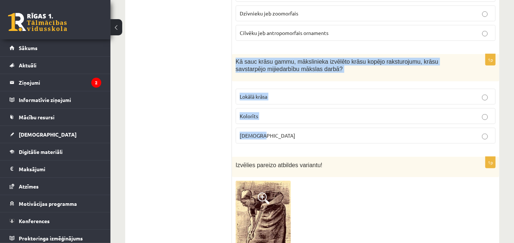
drag, startPoint x: 234, startPoint y: 32, endPoint x: 294, endPoint y: 109, distance: 97.9
click at [294, 109] on div "1p Kā sauc krāsu gammu, mākslinieka izvēlēto krāsu kopējo raksturojumu, krāsu s…" at bounding box center [365, 102] width 267 height 96
drag, startPoint x: 202, startPoint y: 120, endPoint x: 245, endPoint y: 87, distance: 54.4
click at [245, 113] on span "Kolorīts" at bounding box center [249, 116] width 18 height 7
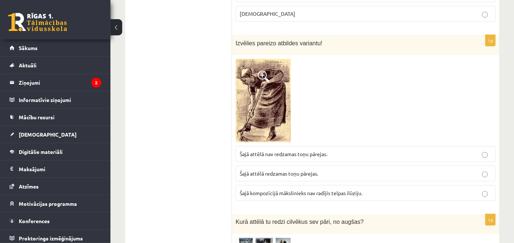
scroll to position [2262, 0]
click at [262, 170] on span "Šajā attēlā redzamas toņu pārejas." at bounding box center [279, 173] width 78 height 7
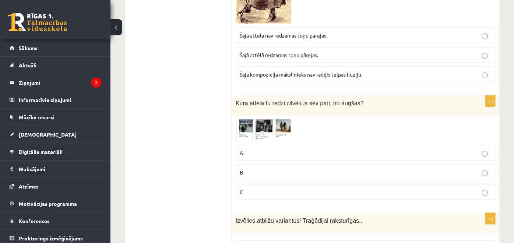
click at [262, 169] on p "B" at bounding box center [366, 173] width 252 height 8
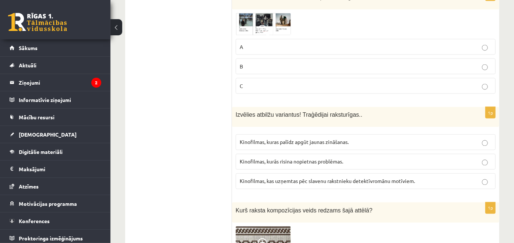
click at [262, 173] on label "Kinofilmas, kas uzņemtas pēc slavenu rakstnieku detektīvromānu motīviem." at bounding box center [366, 181] width 260 height 16
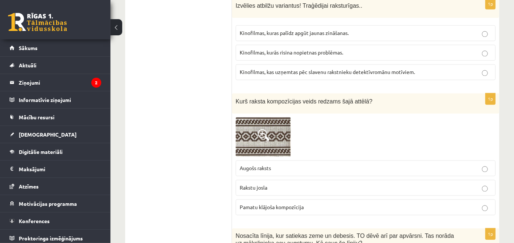
scroll to position [2596, 0]
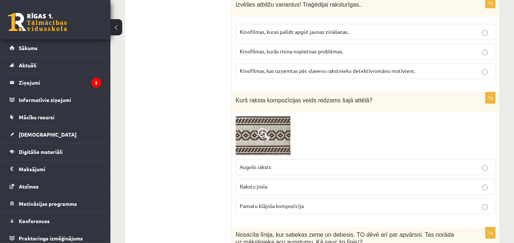
click at [262, 164] on span "Augošs raksts" at bounding box center [255, 167] width 31 height 7
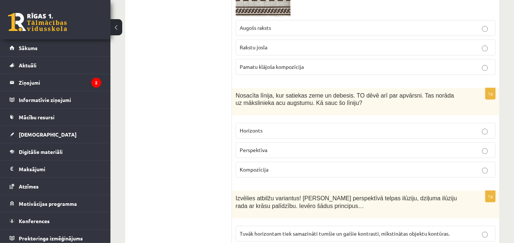
scroll to position [2735, 0]
click at [262, 167] on span "Kompozīcija" at bounding box center [254, 170] width 29 height 7
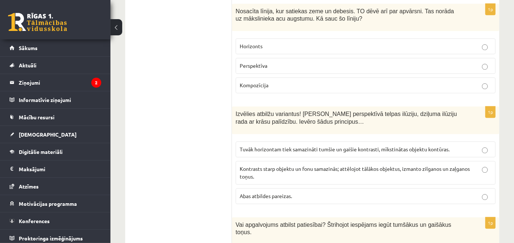
scroll to position [2823, 0]
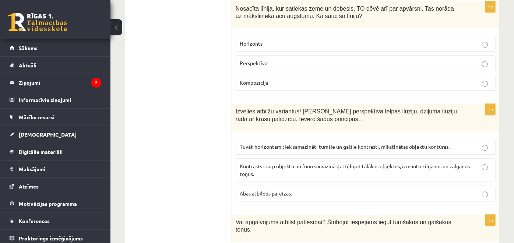
click at [262, 162] on p "Kontrasts starp objektu un fonu samazinās; attēlojot tālākos objektus, izmanto …" at bounding box center [366, 169] width 252 height 15
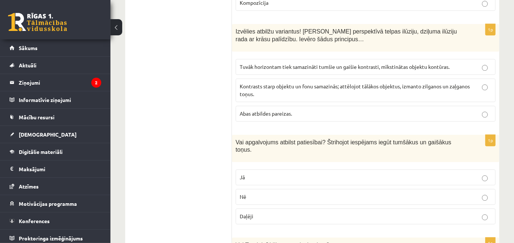
scroll to position [2903, 0]
click at [262, 173] on p "Jā" at bounding box center [366, 177] width 252 height 8
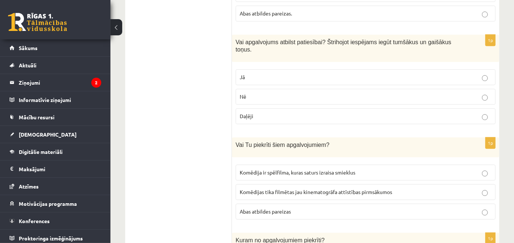
click at [262, 165] on label "Komēdija ir spēlfilma, kuras saturs izraisa smieklus" at bounding box center [366, 173] width 260 height 16
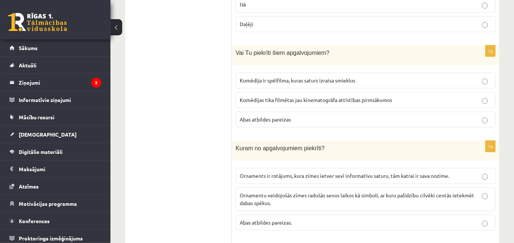
scroll to position [3094, 0]
click at [262, 173] on span "Ornaments ir rotājums, kura zīmes ietver sevī informatīvu saturu, tām katrai ir…" at bounding box center [345, 176] width 210 height 7
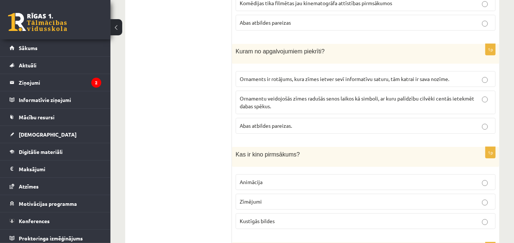
click at [262, 179] on span "Animācija" at bounding box center [251, 182] width 23 height 7
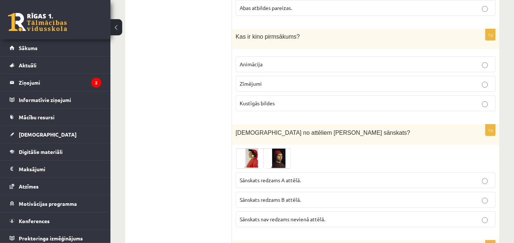
click at [262, 177] on span "Sānskats redzams A attēlā." at bounding box center [270, 180] width 61 height 7
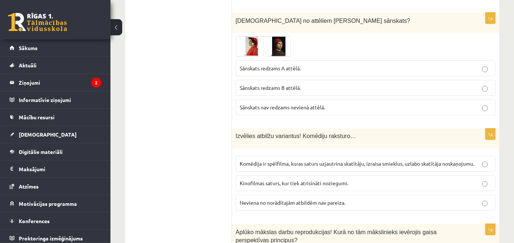
click at [262, 180] on span "Kinofilmas saturs, kur tiek atrisināti noziegumi." at bounding box center [294, 183] width 109 height 7
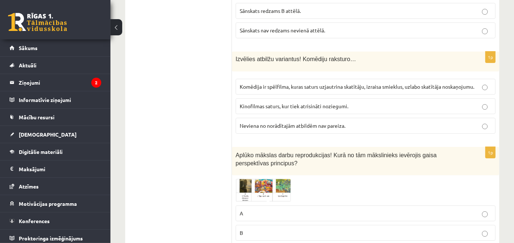
click at [259, 229] on p "B" at bounding box center [366, 233] width 252 height 8
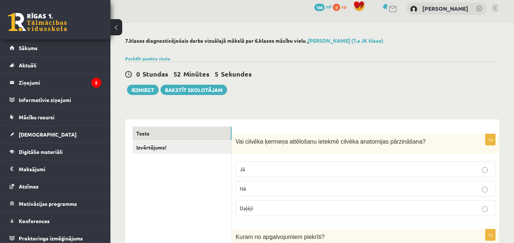
scroll to position [0, 0]
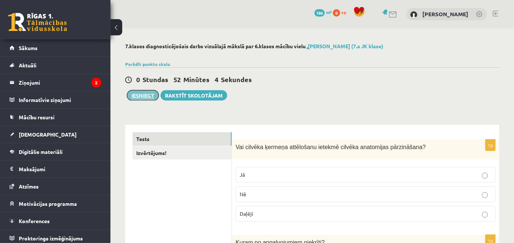
click at [145, 95] on button "Iesniegt" at bounding box center [143, 95] width 32 height 10
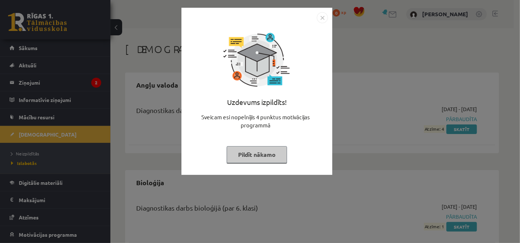
click at [263, 156] on button "Pildīt nākamo" at bounding box center [257, 154] width 60 height 17
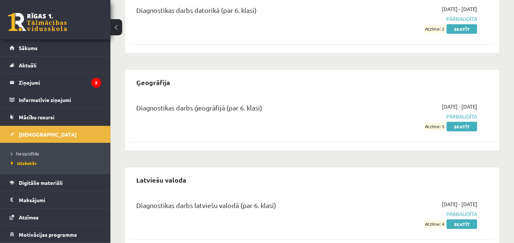
scroll to position [296, 0]
